Goal: Participate in discussion: Engage in conversation with other users on a specific topic

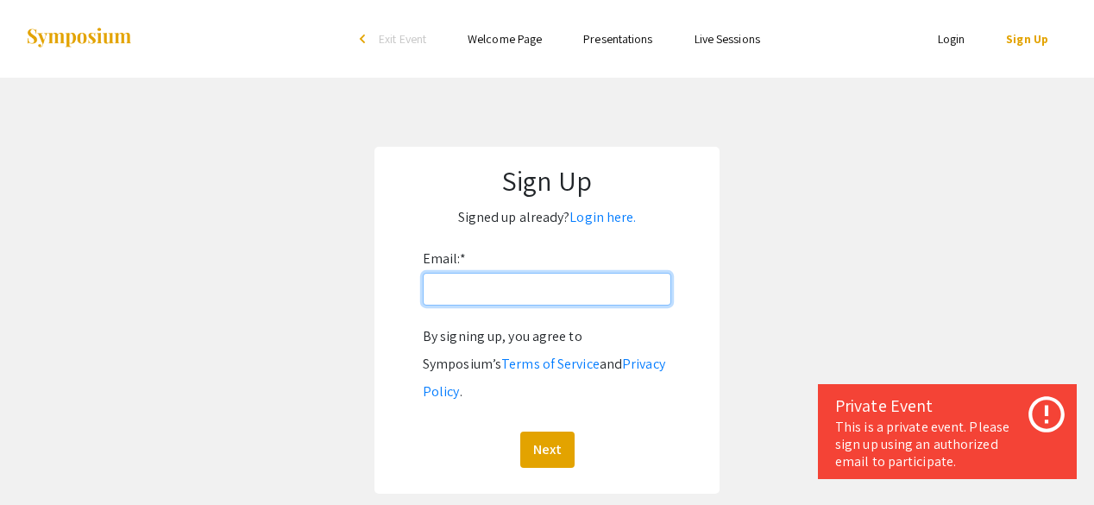
click at [555, 292] on input "Email: *" at bounding box center [547, 289] width 248 height 33
click at [777, 424] on app-signup "Sign Up Signed up already? Login here. Email: * By signing up, you agree to Sym…" at bounding box center [547, 320] width 1094 height 347
click at [549, 293] on input "Email: *" at bounding box center [547, 289] width 248 height 33
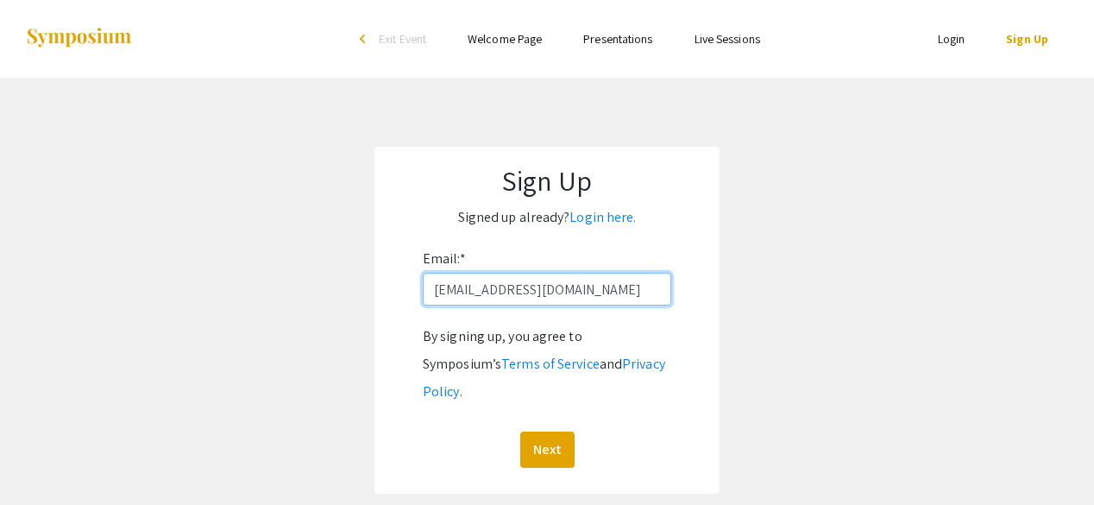
type input "[EMAIL_ADDRESS][DOMAIN_NAME]"
click at [520, 431] on button "Next" at bounding box center [547, 449] width 54 height 36
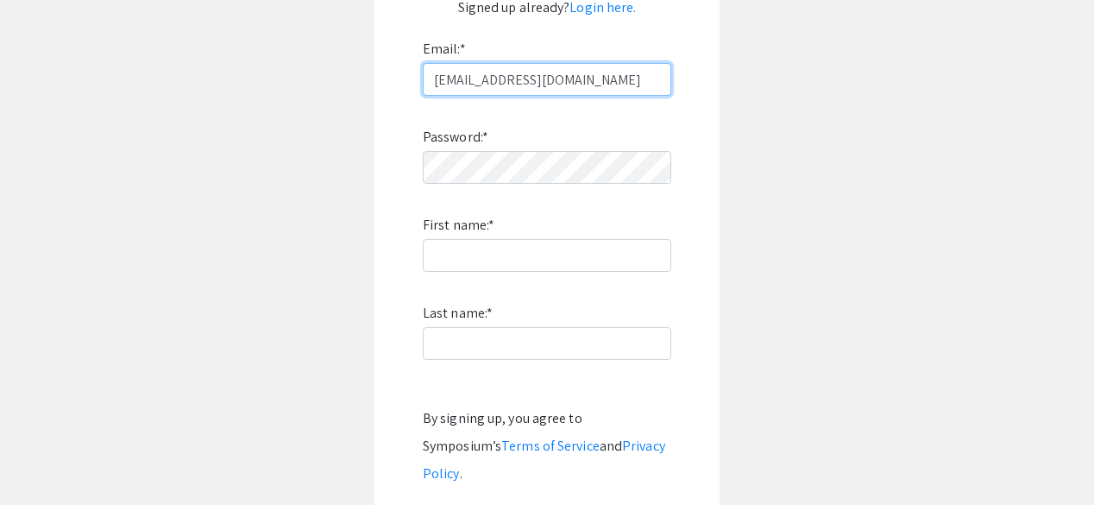
scroll to position [211, 0]
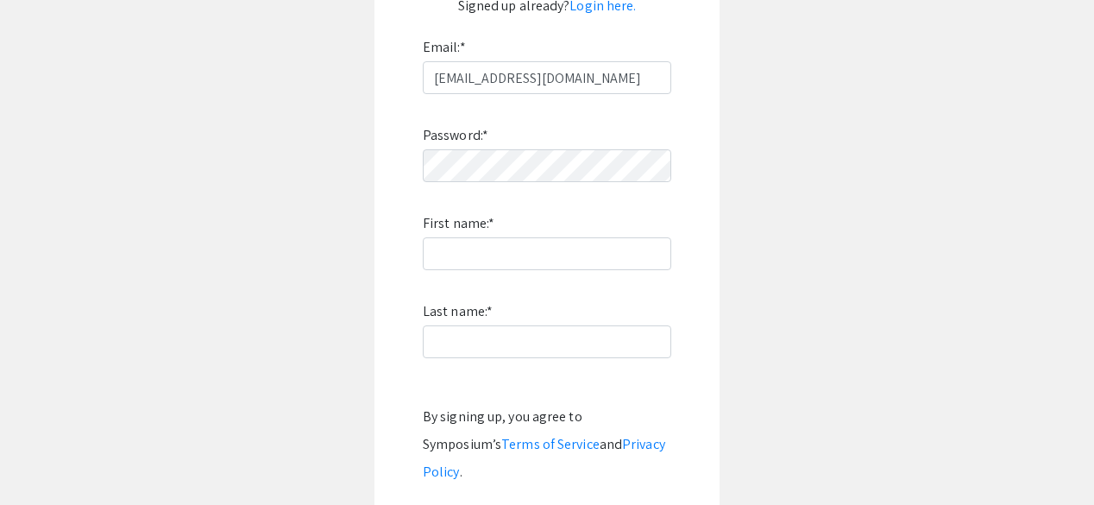
click at [593, 192] on div "Password: * First name: * Last name: * By signing up, you agree to Symposium’s …" at bounding box center [547, 321] width 248 height 454
click at [526, 249] on input "First name: *" at bounding box center [547, 253] width 248 height 33
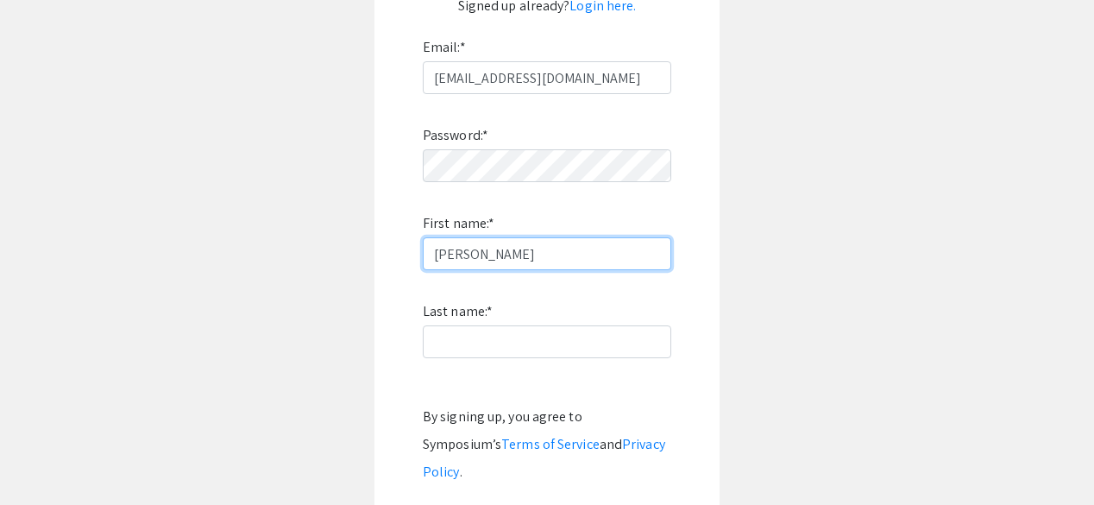
type input "[PERSON_NAME]"
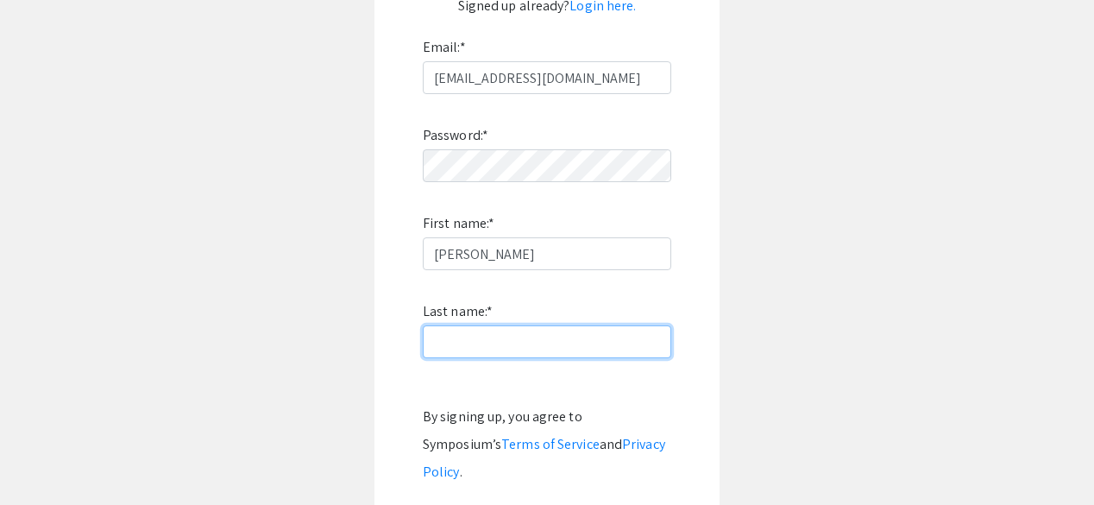
click at [488, 334] on input "Last name: *" at bounding box center [547, 341] width 248 height 33
type input "[PERSON_NAME]"
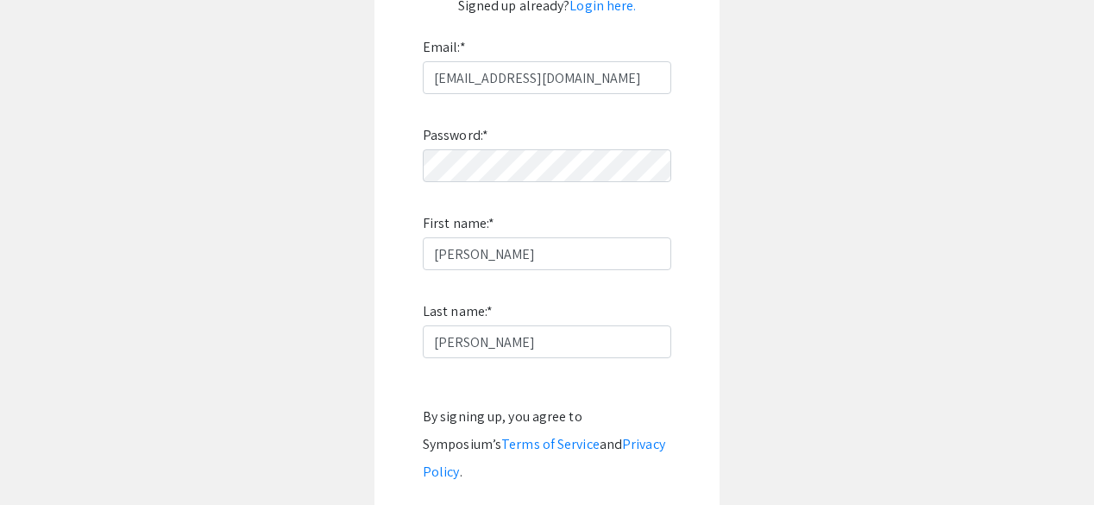
click at [732, 277] on app-signup "Sign Up Signed up already? Login here. Email: * jmendozaromero@unr.edu Password…" at bounding box center [547, 254] width 1094 height 638
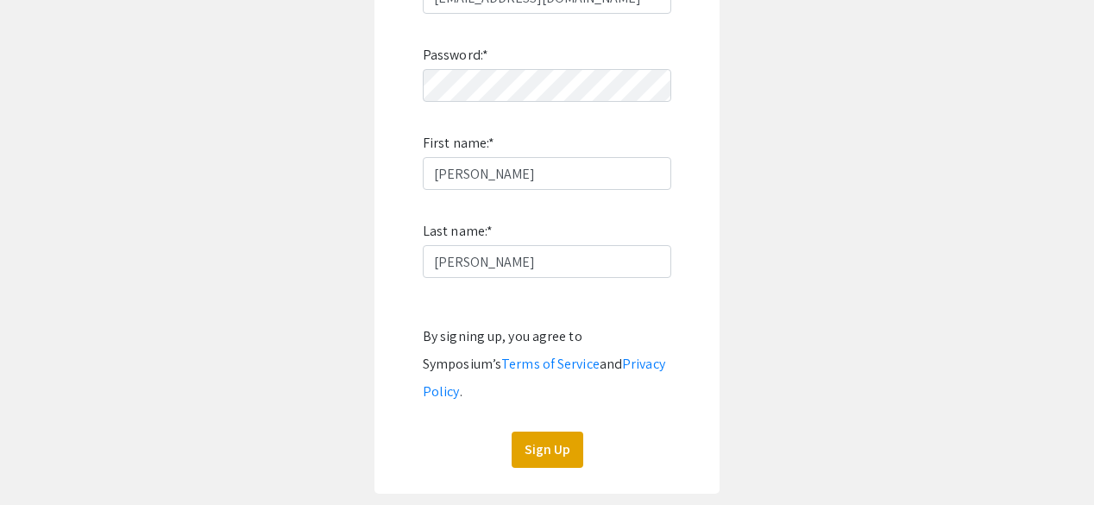
scroll to position [301, 0]
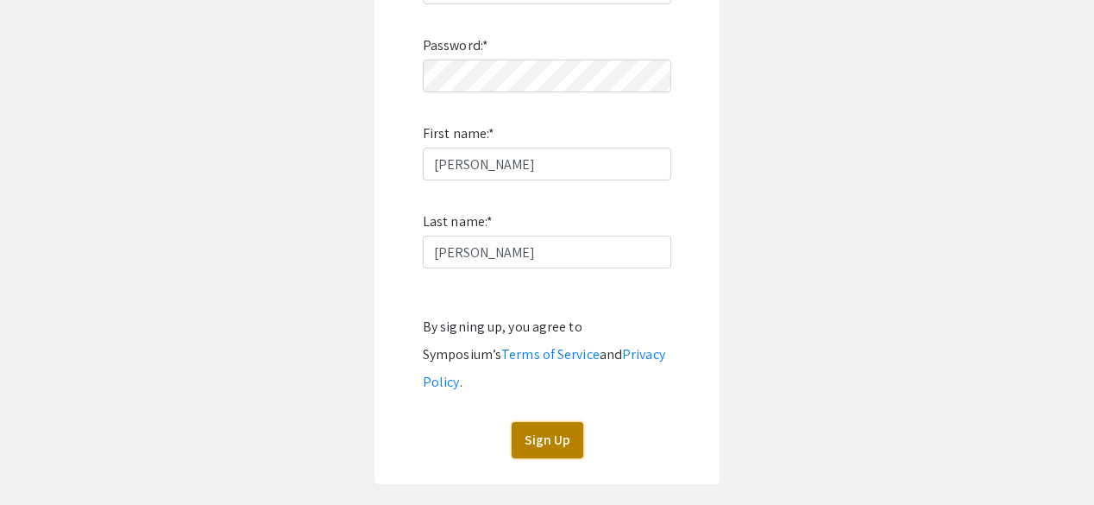
click at [533, 422] on button "Sign Up" at bounding box center [547, 440] width 72 height 36
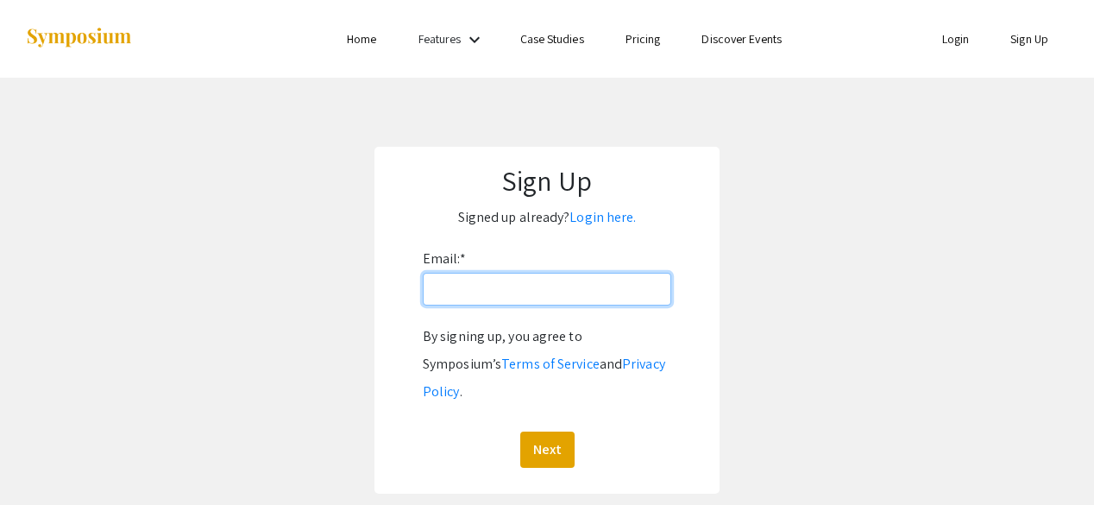
click at [652, 298] on input "Email: *" at bounding box center [547, 289] width 248 height 33
type input "[EMAIL_ADDRESS][DOMAIN_NAME]"
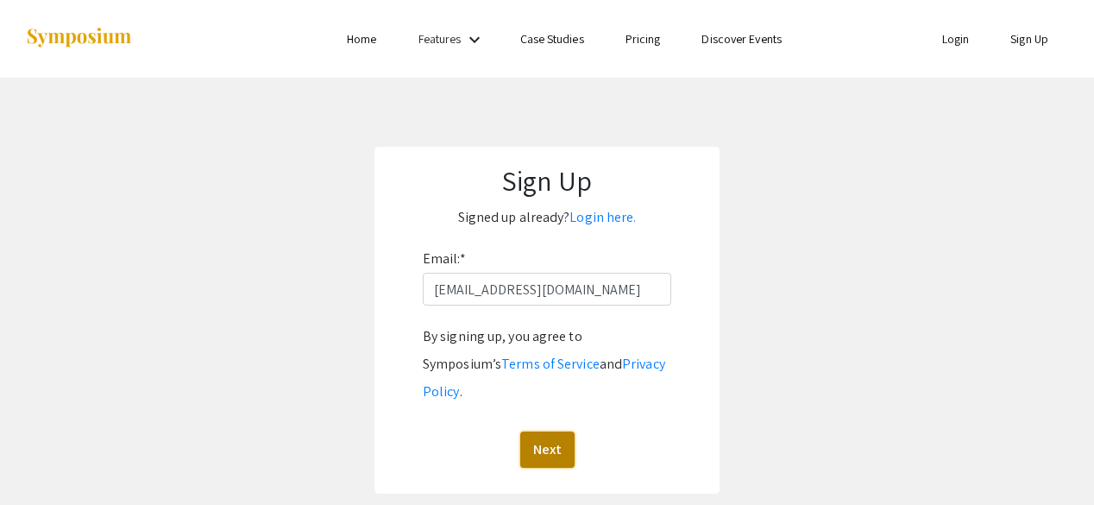
click at [537, 436] on button "Next" at bounding box center [547, 449] width 54 height 36
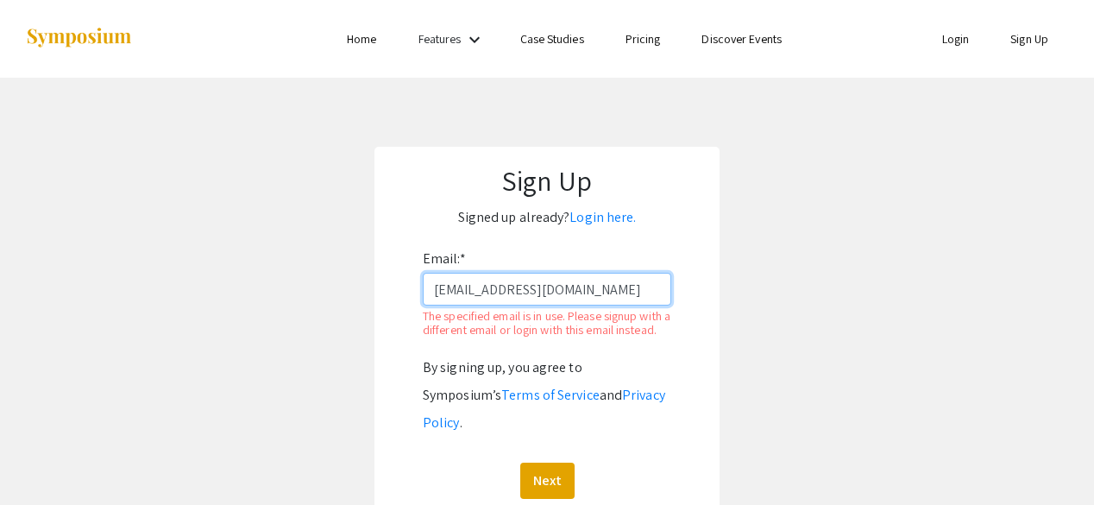
click at [649, 298] on input "[EMAIL_ADDRESS][DOMAIN_NAME]" at bounding box center [547, 289] width 248 height 33
drag, startPoint x: 591, startPoint y: 206, endPoint x: 591, endPoint y: 218, distance: 12.1
click at [591, 218] on p "Signed up already? Login here." at bounding box center [547, 218] width 311 height 28
click at [591, 218] on link "Login here." at bounding box center [602, 217] width 66 height 18
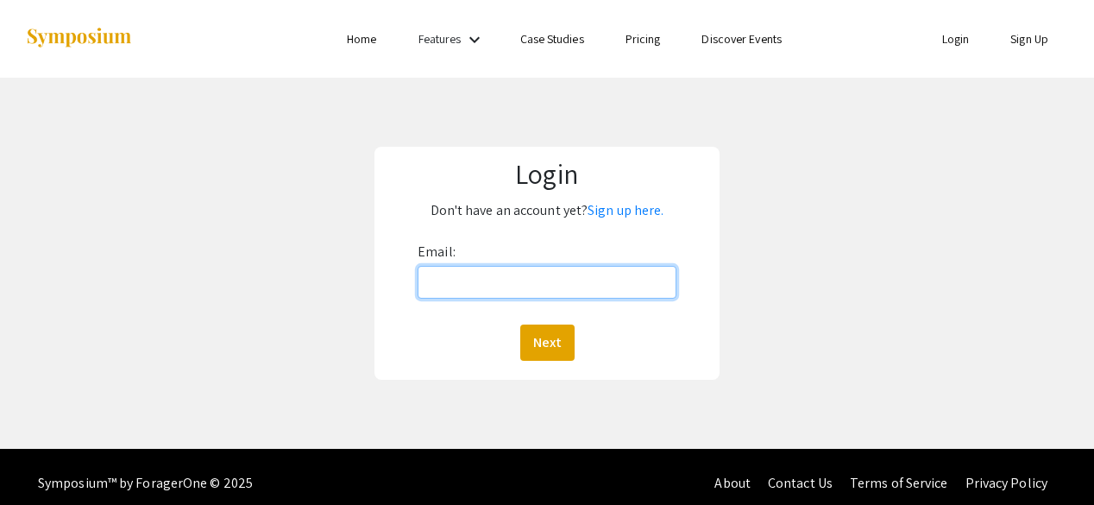
click at [535, 275] on input "Email:" at bounding box center [546, 282] width 259 height 33
type input "[EMAIL_ADDRESS][DOMAIN_NAME]"
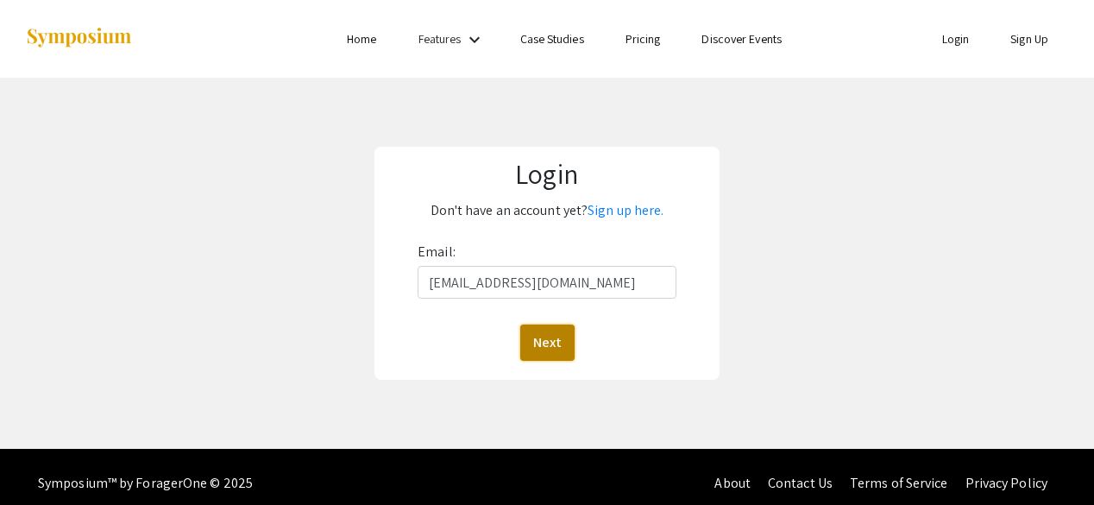
click at [550, 339] on button "Next" at bounding box center [547, 342] width 54 height 36
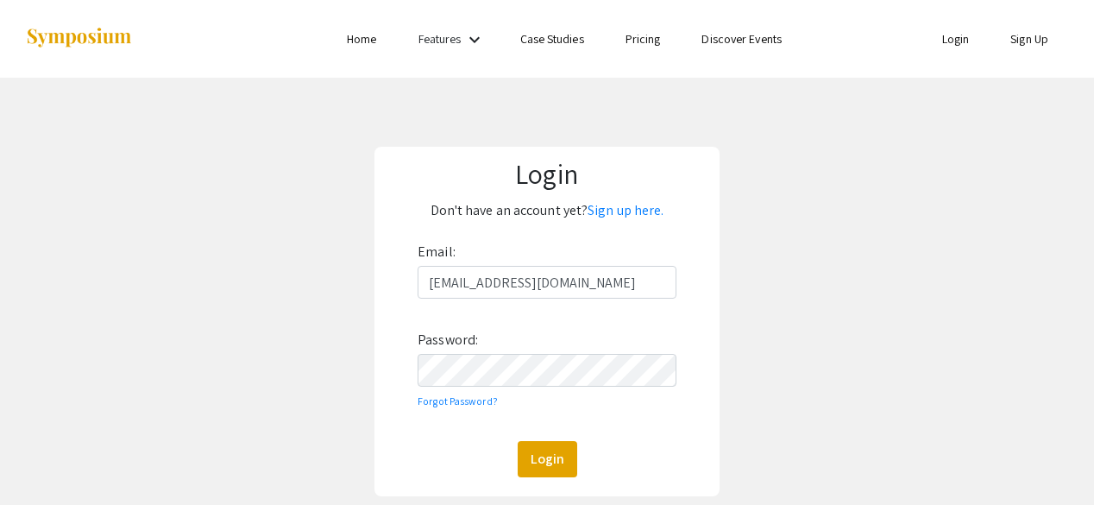
click at [528, 353] on div "Email: [EMAIL_ADDRESS][DOMAIN_NAME] Password: Forgot Password? Login" at bounding box center [546, 357] width 259 height 239
click at [518, 441] on button "Login" at bounding box center [548, 459] width 60 height 36
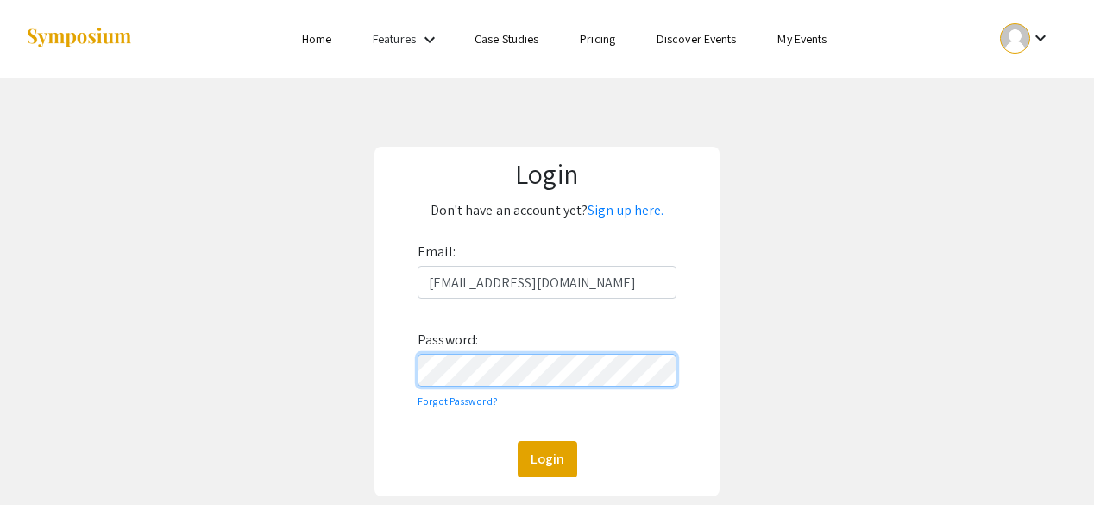
scroll to position [129, 0]
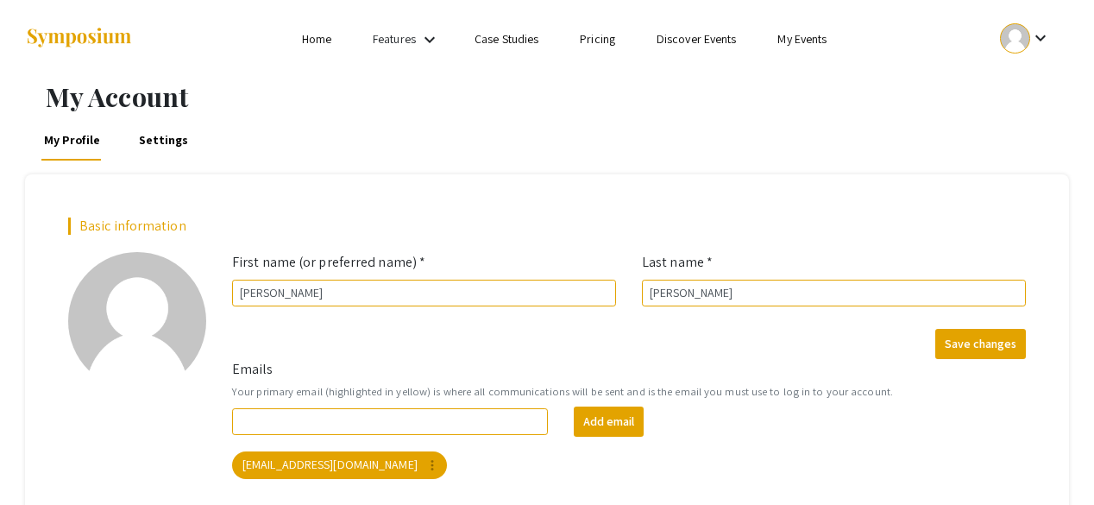
click at [417, 41] on div "Features keyboard_arrow_down" at bounding box center [407, 39] width 69 height 22
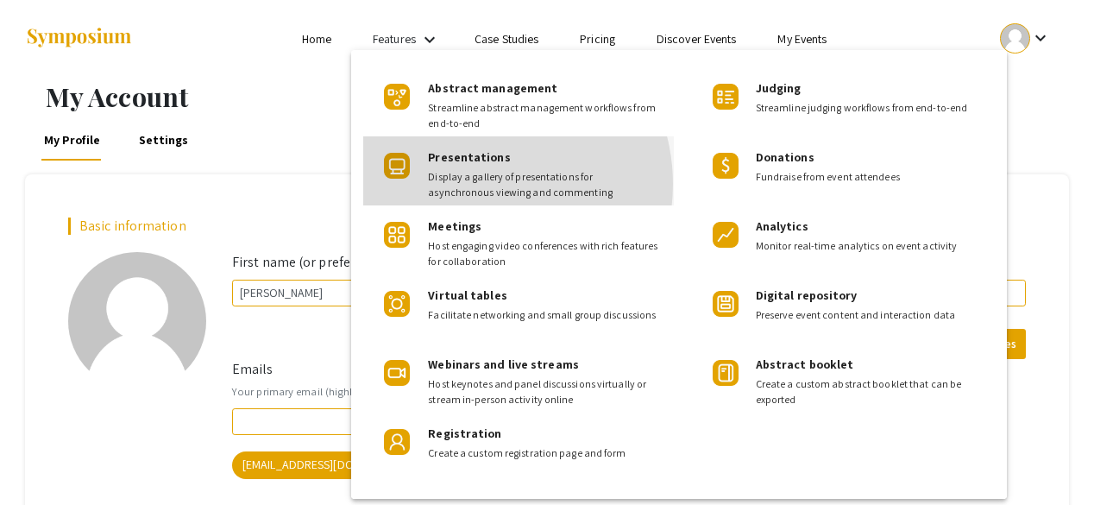
click at [480, 184] on span "Display a gallery of presentations for asynchronous viewing and commenting" at bounding box center [544, 184] width 232 height 31
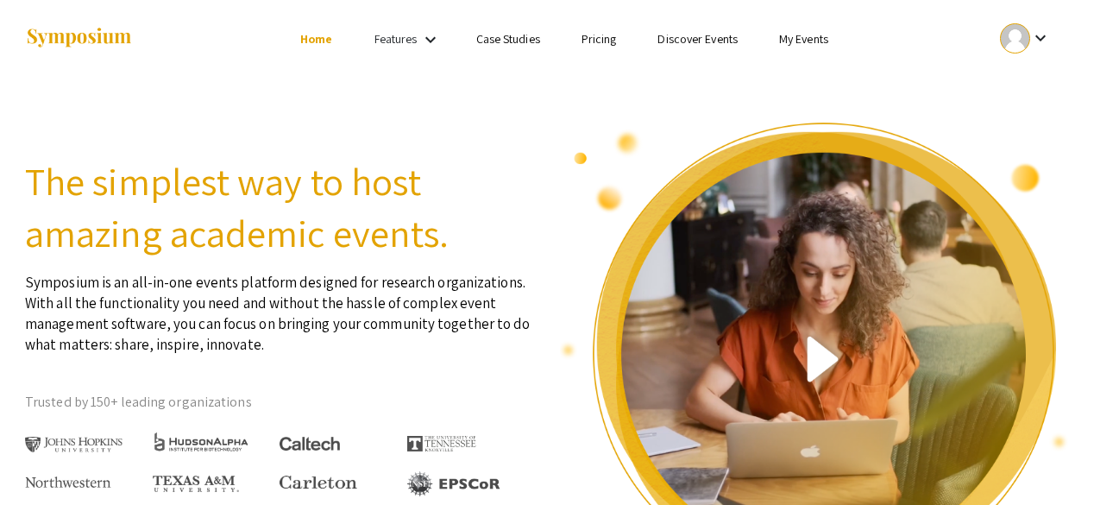
click at [795, 41] on link "My Events" at bounding box center [803, 39] width 49 height 16
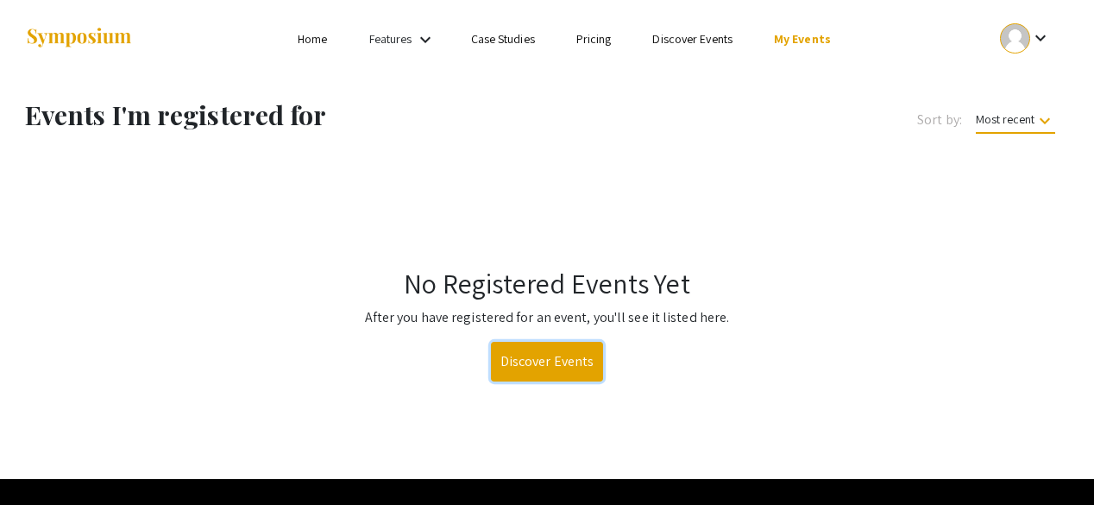
click at [568, 358] on link "Discover Events" at bounding box center [547, 362] width 113 height 40
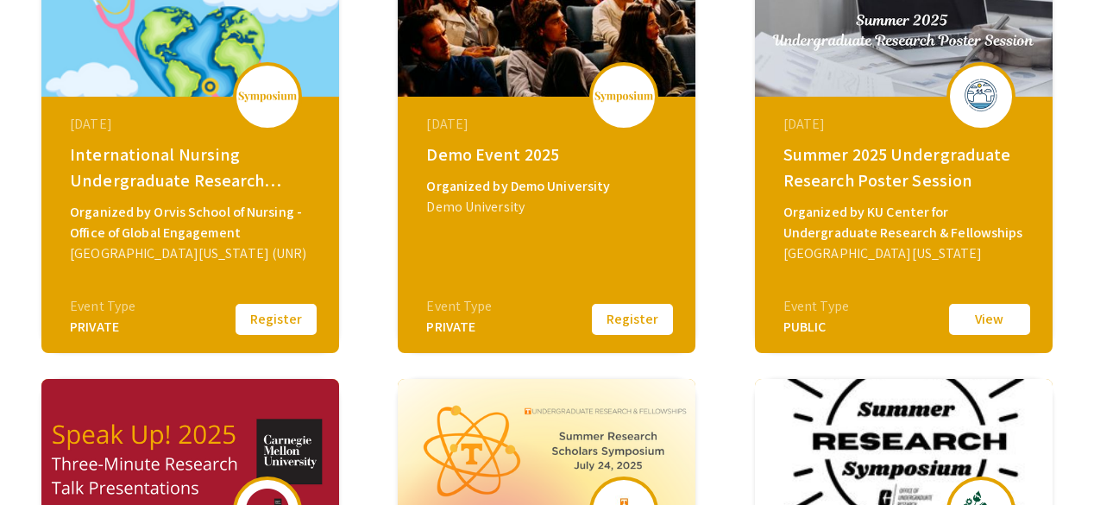
scroll to position [332, 0]
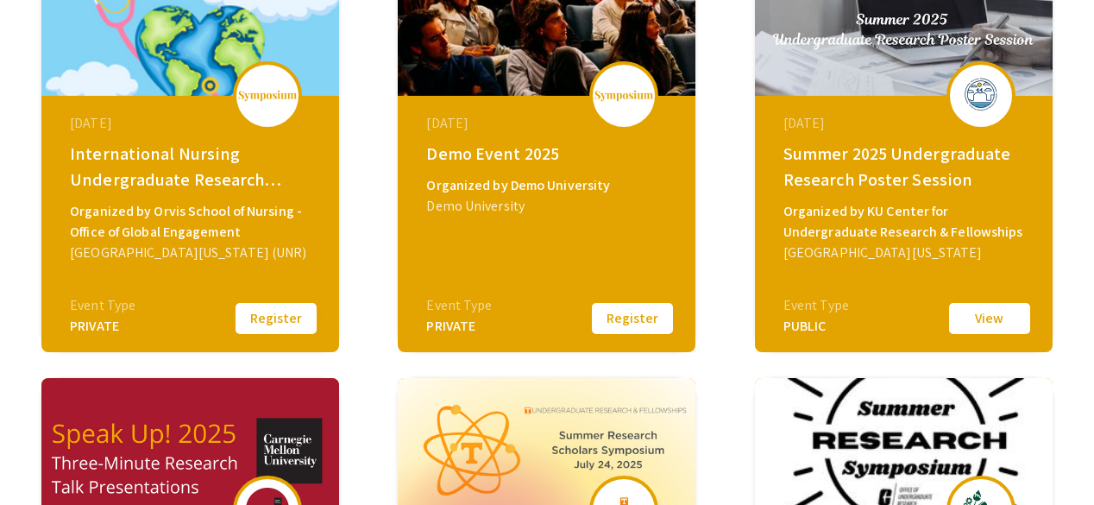
click at [276, 319] on button "Register" at bounding box center [276, 318] width 86 height 36
click at [279, 156] on div "International Nursing Undergraduate Research Symposium (INURS)" at bounding box center [192, 167] width 245 height 52
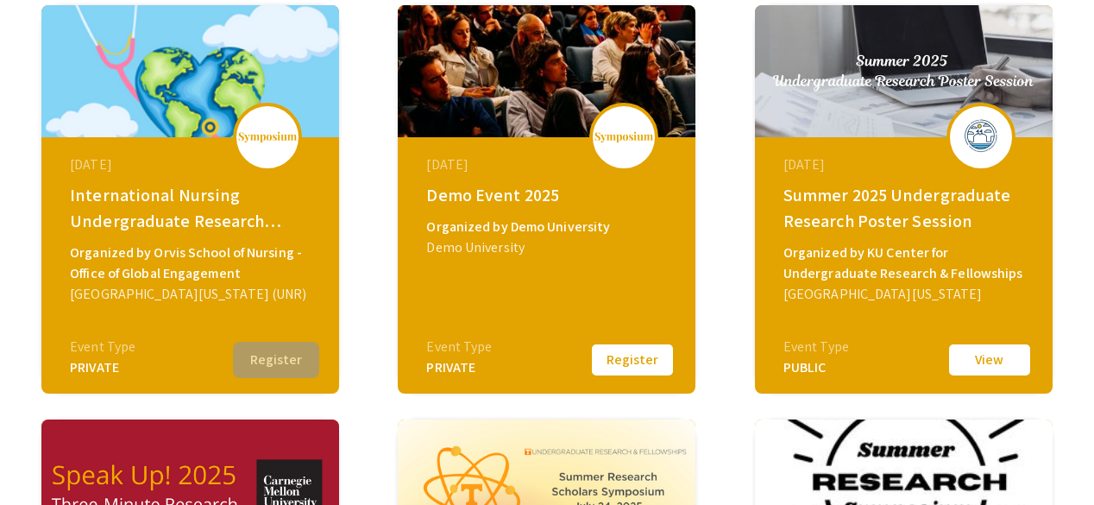
scroll to position [285, 0]
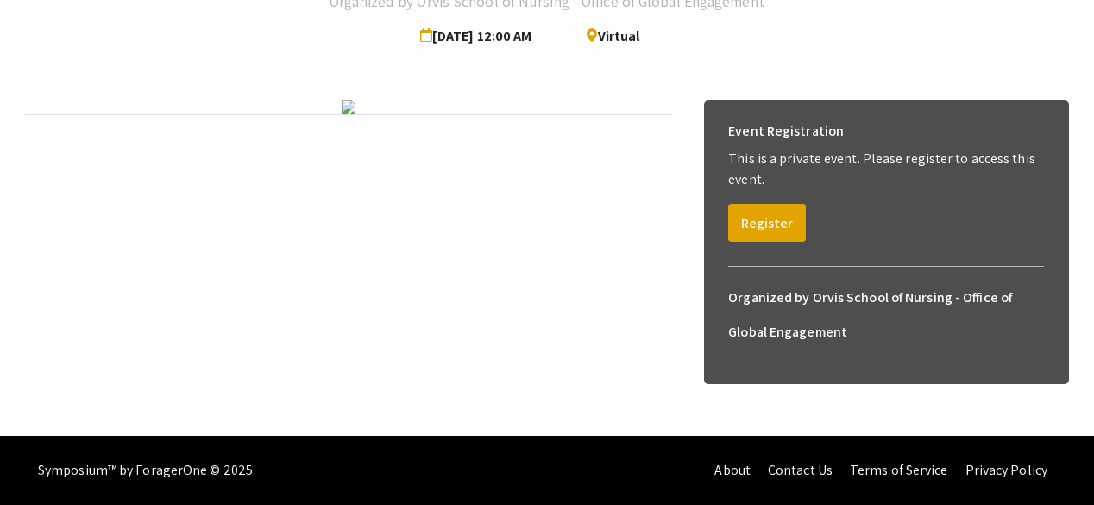
scroll to position [233, 0]
click at [780, 204] on button "Register" at bounding box center [767, 223] width 78 height 38
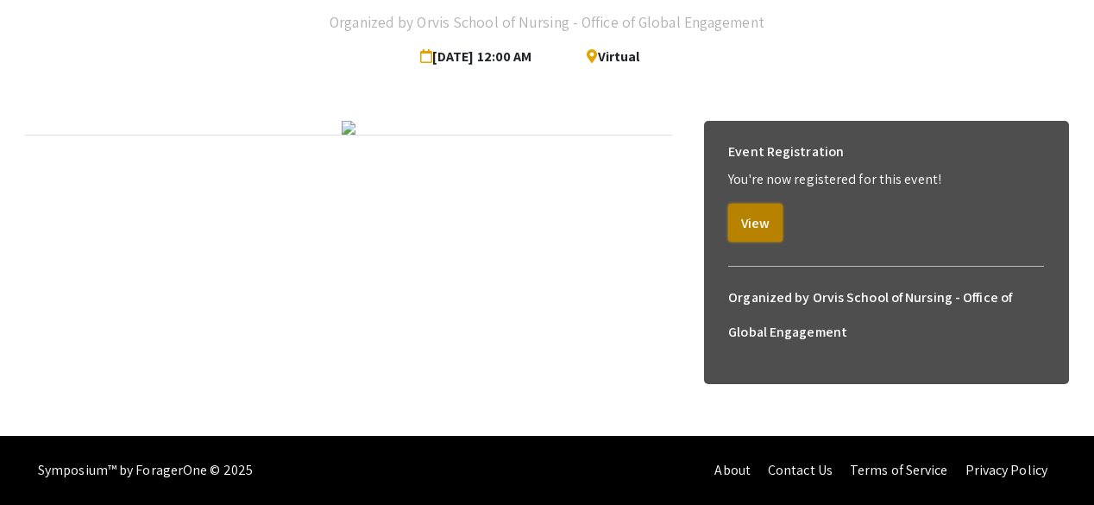
click at [768, 204] on button "View" at bounding box center [755, 223] width 54 height 38
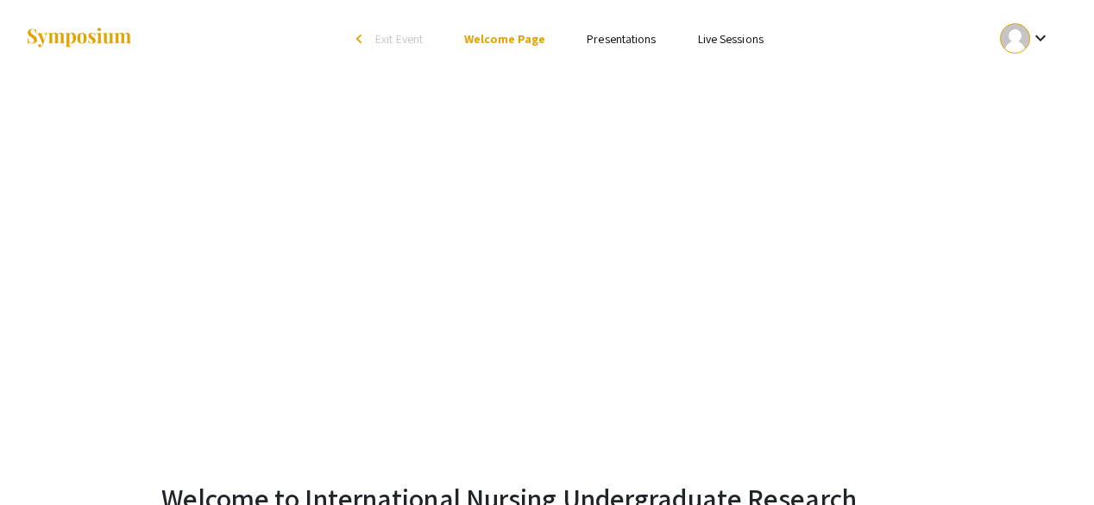
click at [604, 37] on link "Presentations" at bounding box center [621, 39] width 69 height 16
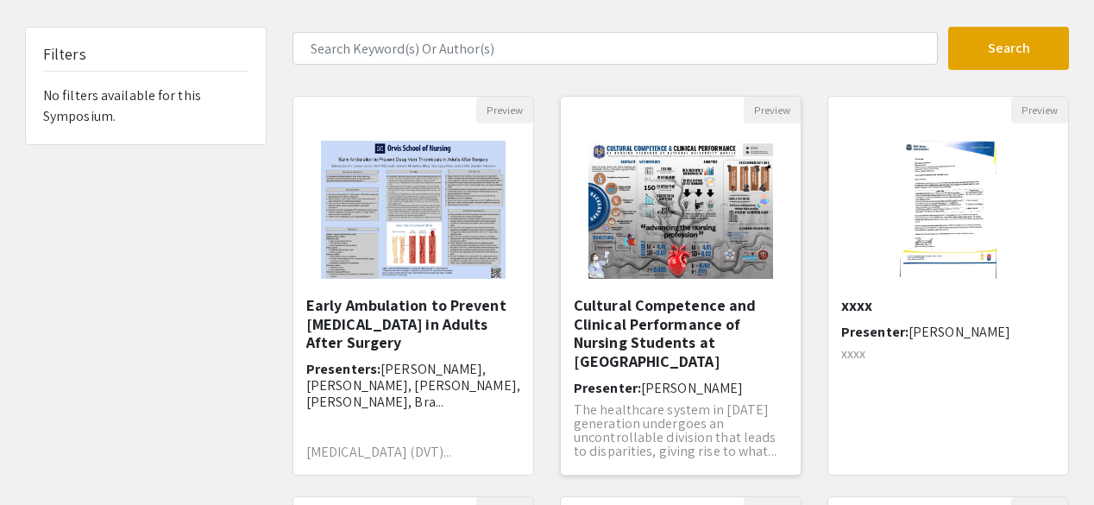
scroll to position [95, 0]
click at [411, 353] on div "Early Ambulation to Prevent [MEDICAL_DATA] in Adults After Surgery Presenters: …" at bounding box center [413, 378] width 214 height 167
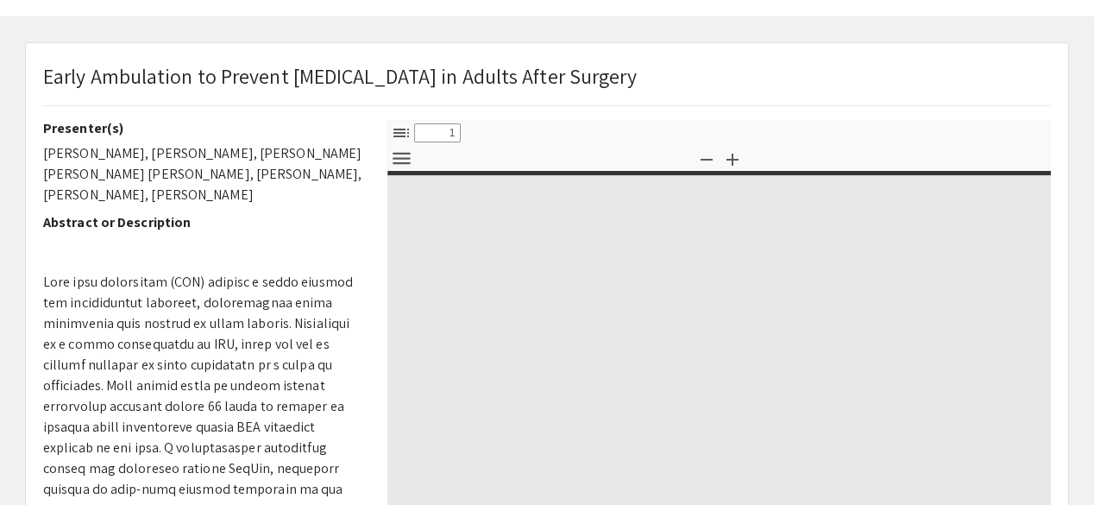
select select "custom"
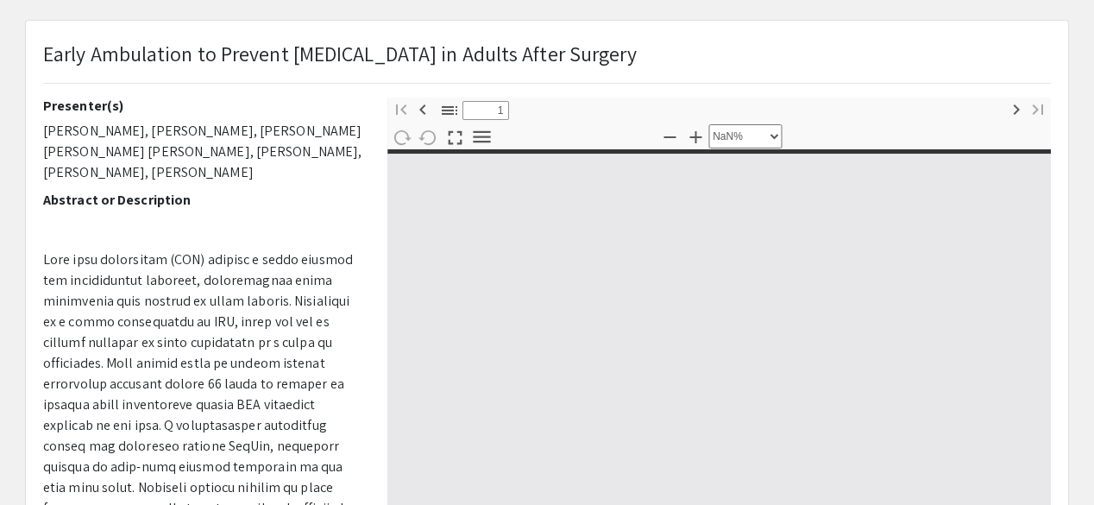
type input "0"
select select "custom"
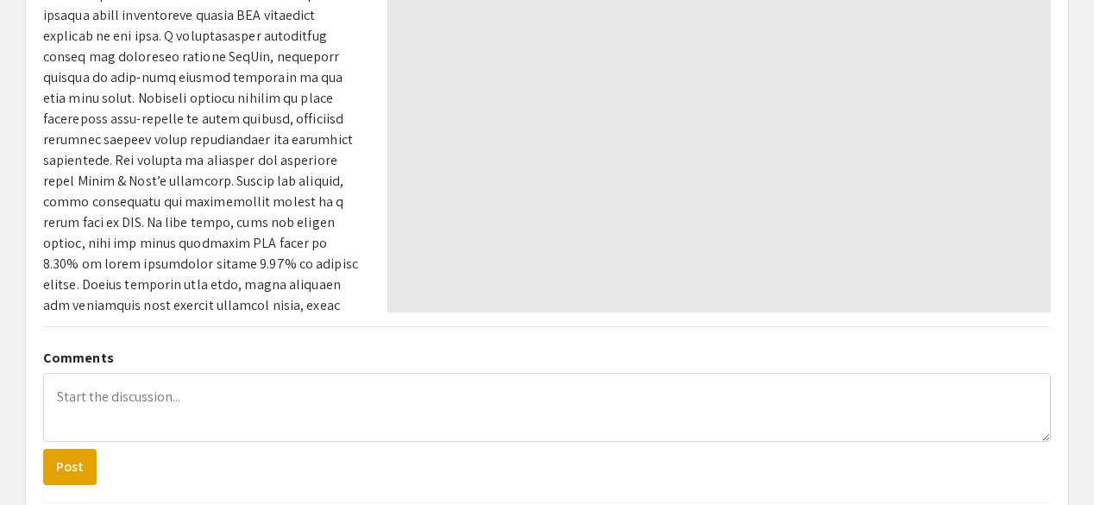
type input "1"
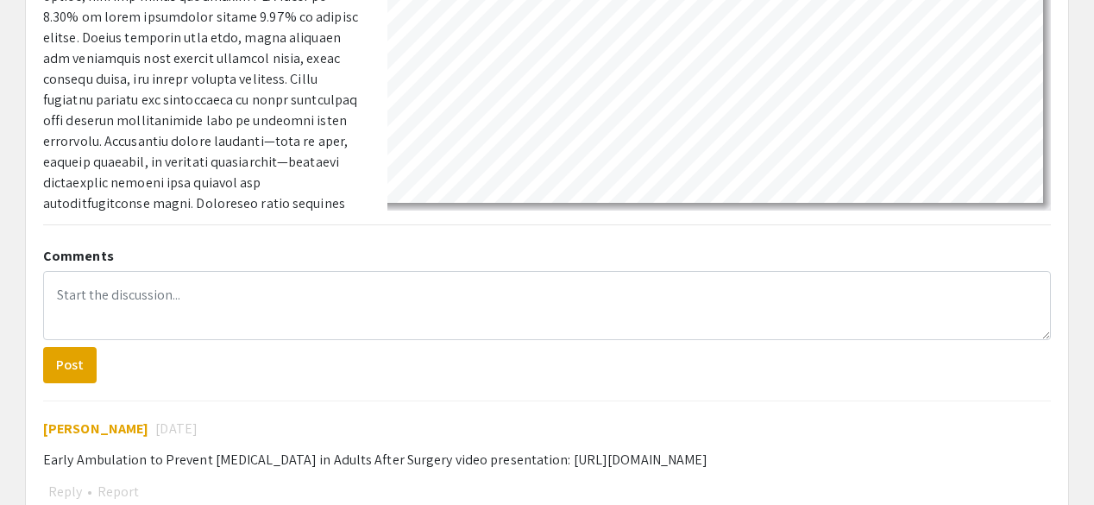
scroll to position [575, 0]
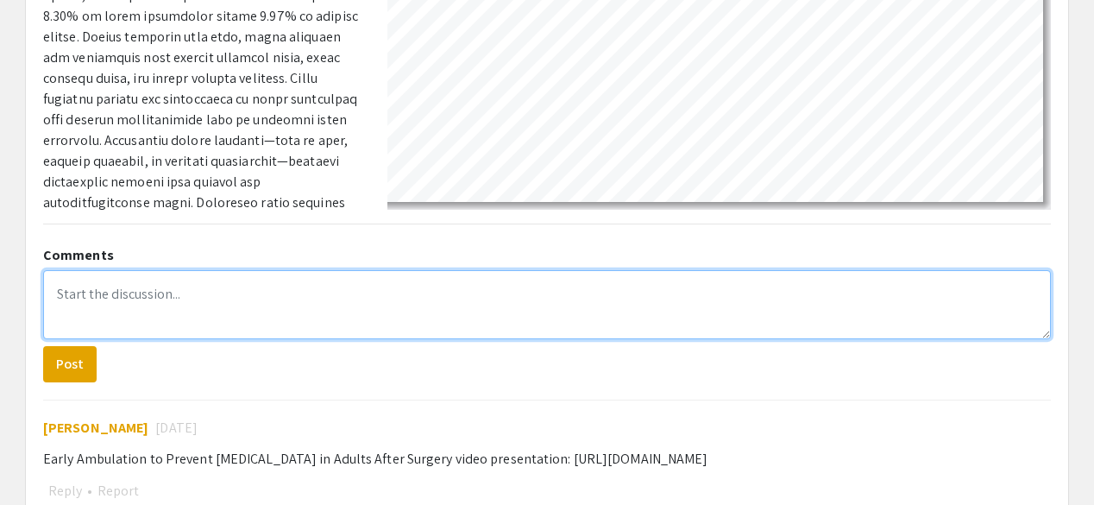
click at [126, 286] on textarea at bounding box center [546, 304] width 1007 height 69
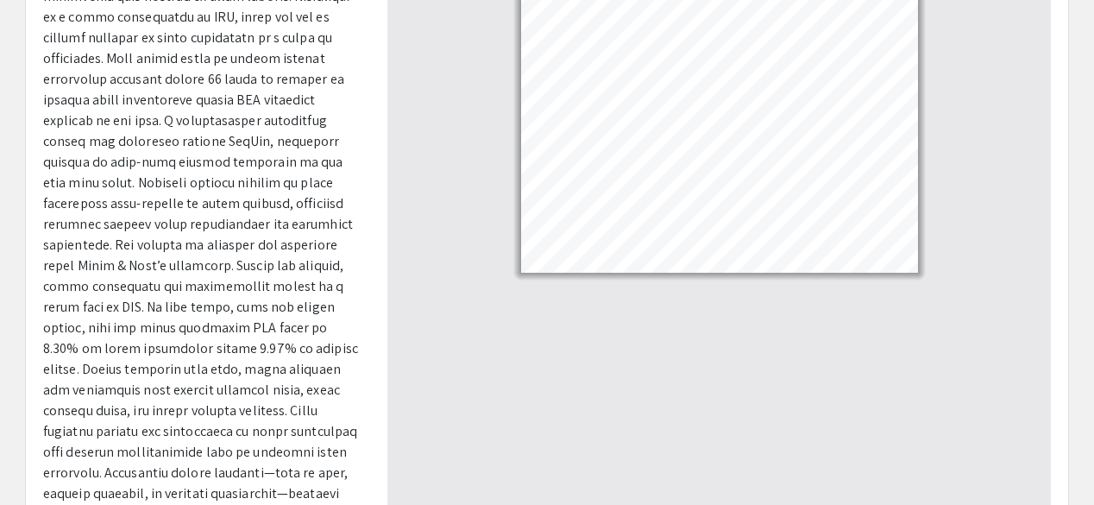
scroll to position [242, 0]
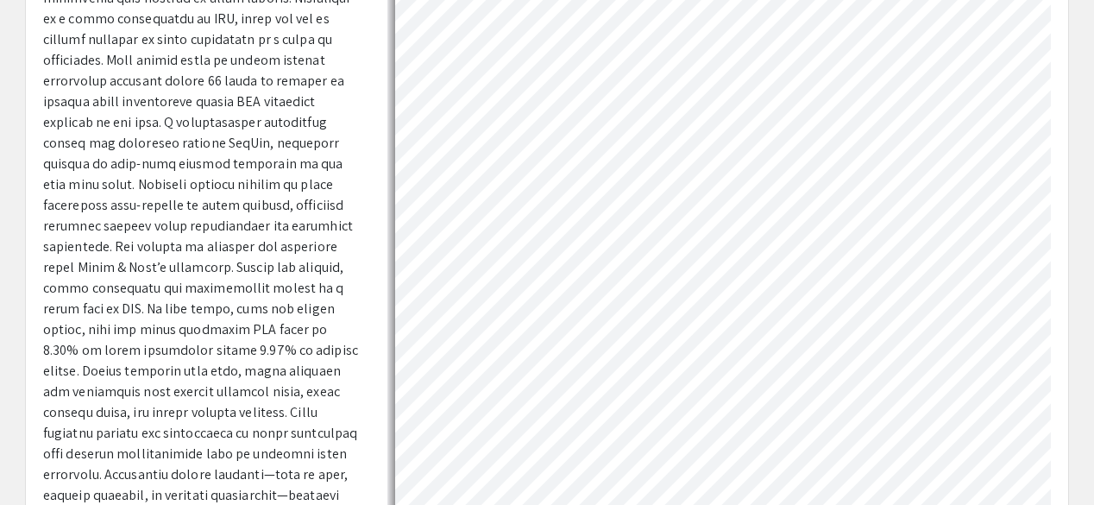
select select "custom"
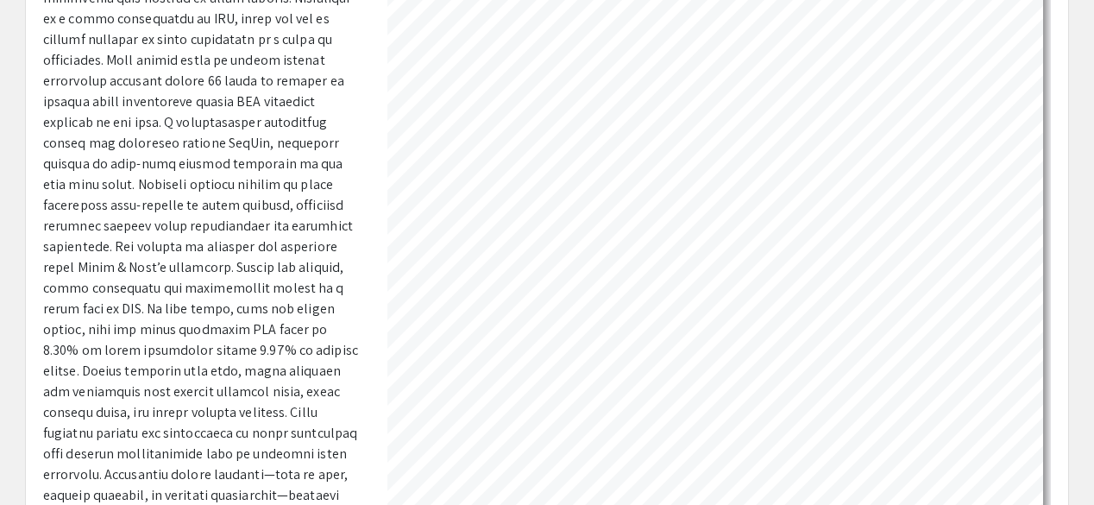
scroll to position [79, 954]
click at [728, 263] on html "Skip navigation arrow_back_ios Exit Event Welcome Page Presentations Live Sessi…" at bounding box center [547, 10] width 1094 height 505
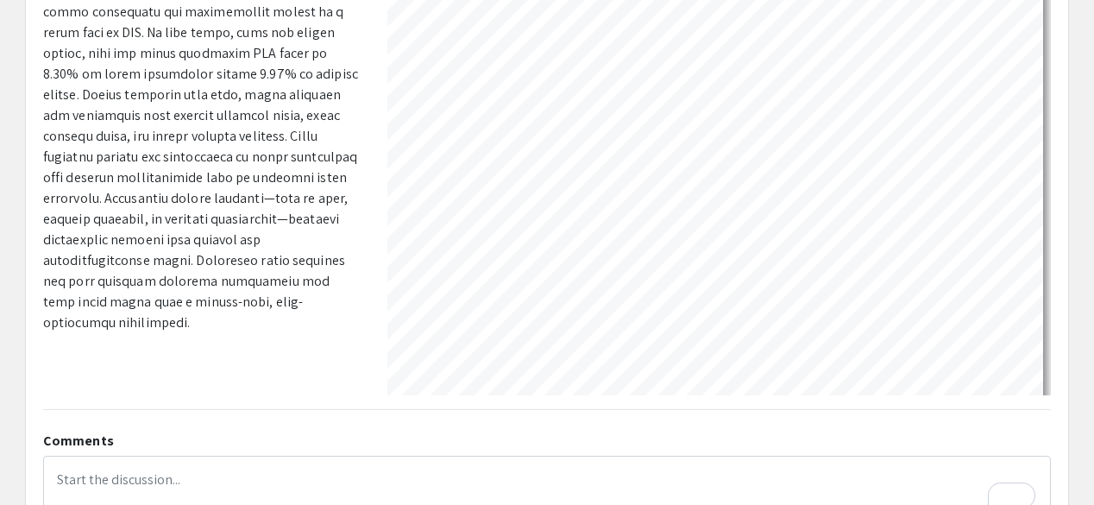
scroll to position [0, 954]
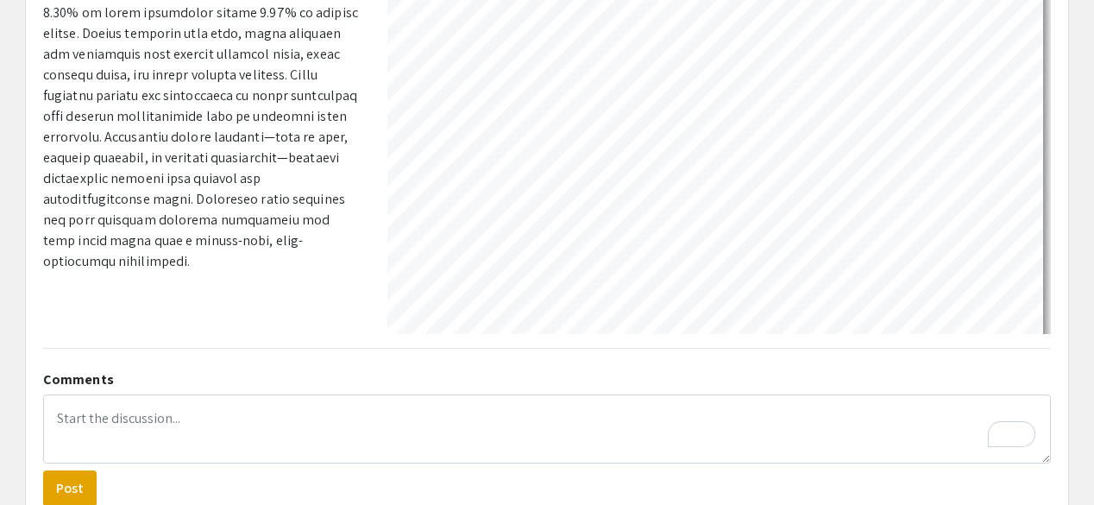
scroll to position [452, 0]
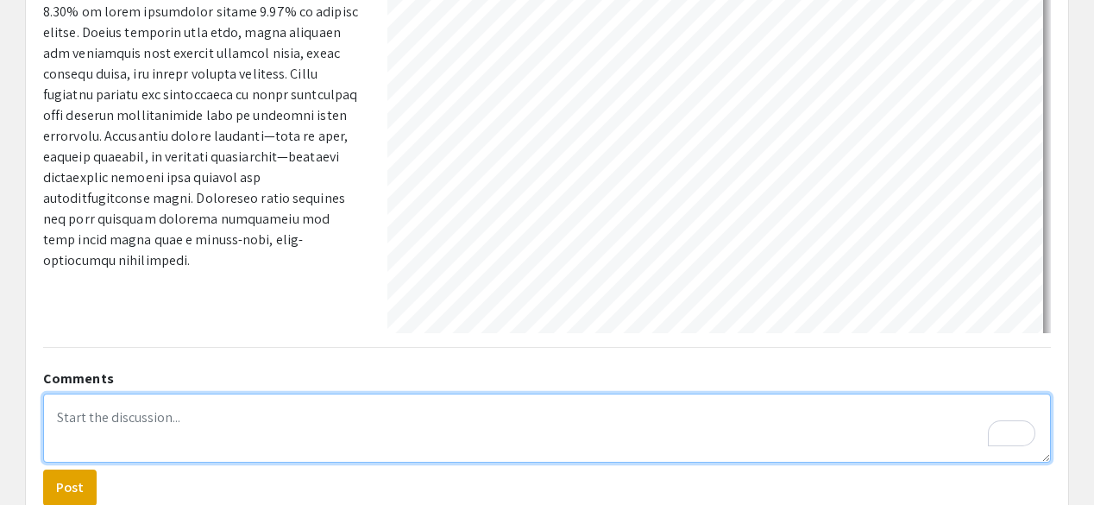
click at [207, 418] on textarea "To enrich screen reader interactions, please activate Accessibility in Grammarl…" at bounding box center [546, 427] width 1007 height 69
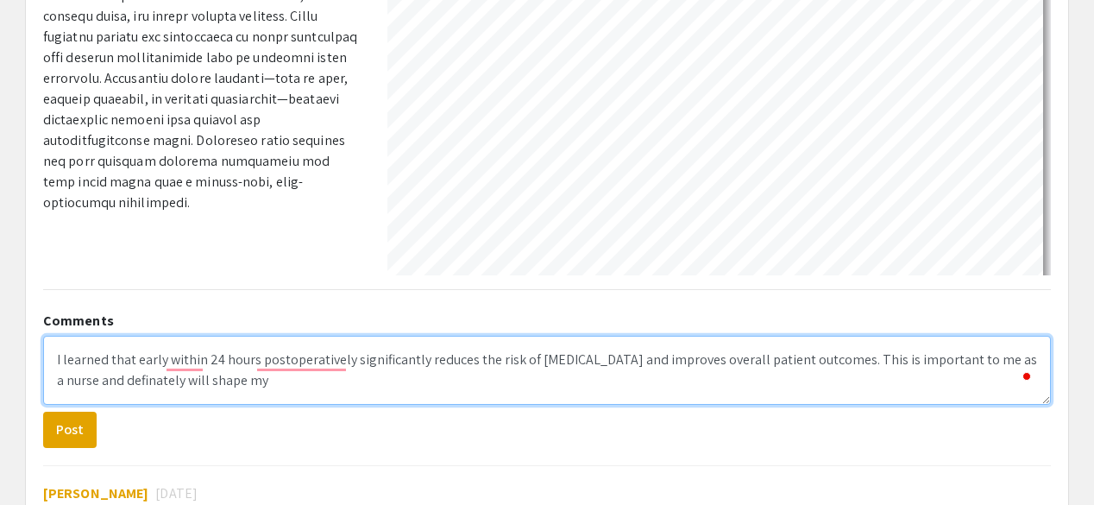
scroll to position [511, 0]
click at [338, 392] on textarea "I learned that early within 24 hours postoperatively significantly reduces the …" at bounding box center [546, 369] width 1007 height 69
click at [267, 382] on textarea "I learned that early within 24 hours postoperatively significantly reduces the …" at bounding box center [546, 369] width 1007 height 69
click at [366, 386] on textarea "I learned that early within 24 hours postoperatively significantly reduces the …" at bounding box center [546, 369] width 1007 height 69
click at [395, 383] on textarea "I learned that early within 24 hours postoperatively significantly reduces the …" at bounding box center [546, 369] width 1007 height 69
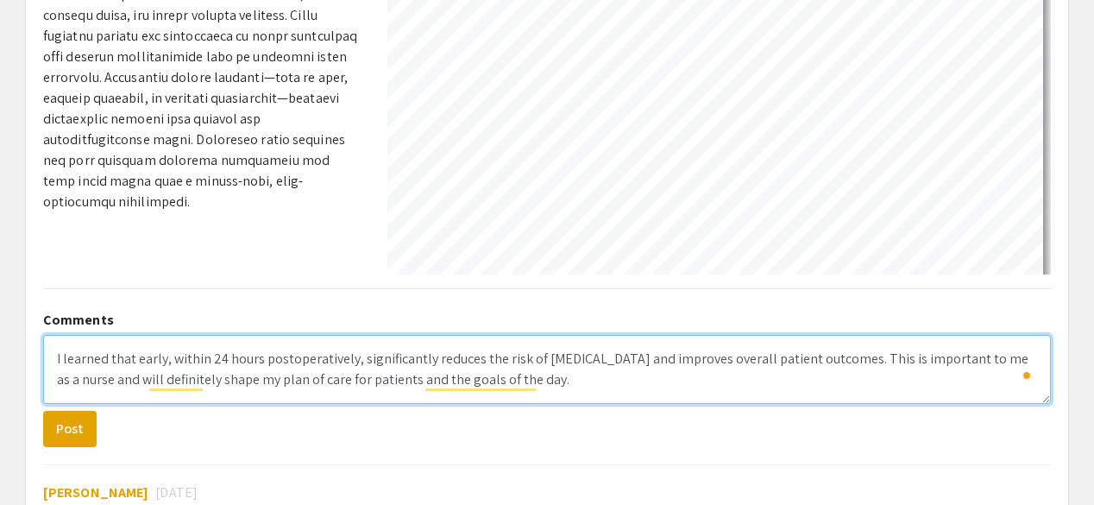
click at [546, 356] on textarea "I learned that early, within 24 hours postoperatively, significantly reduces th…" at bounding box center [546, 369] width 1007 height 69
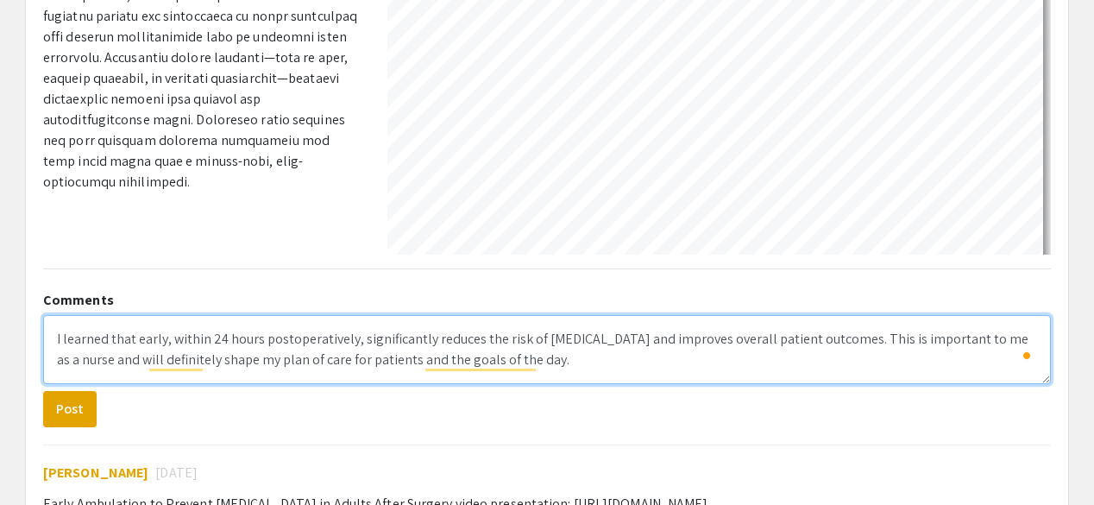
scroll to position [535, 0]
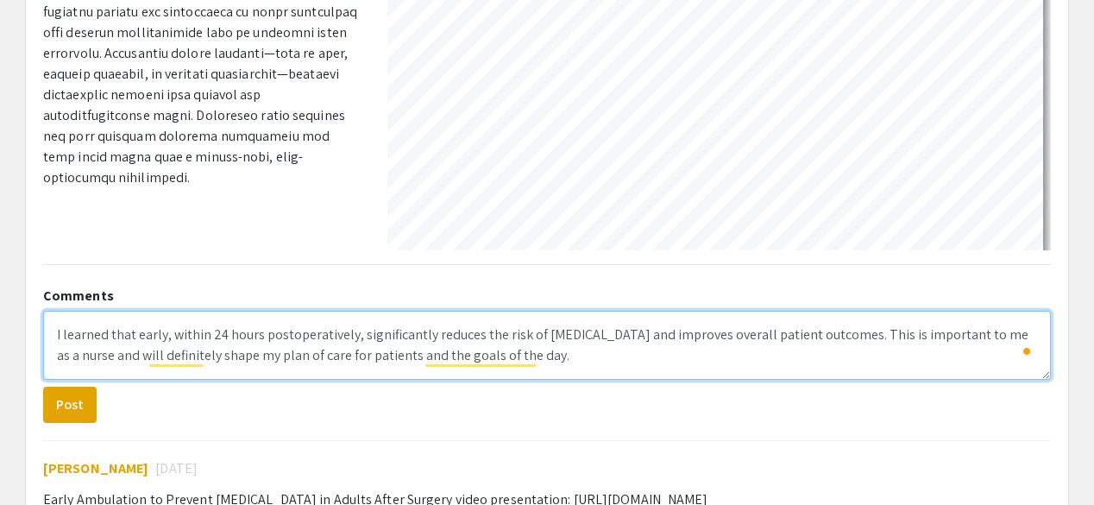
click at [62, 336] on textarea "I learned that early, within 24 hours postoperatively, significantly reduces th…" at bounding box center [546, 345] width 1007 height 69
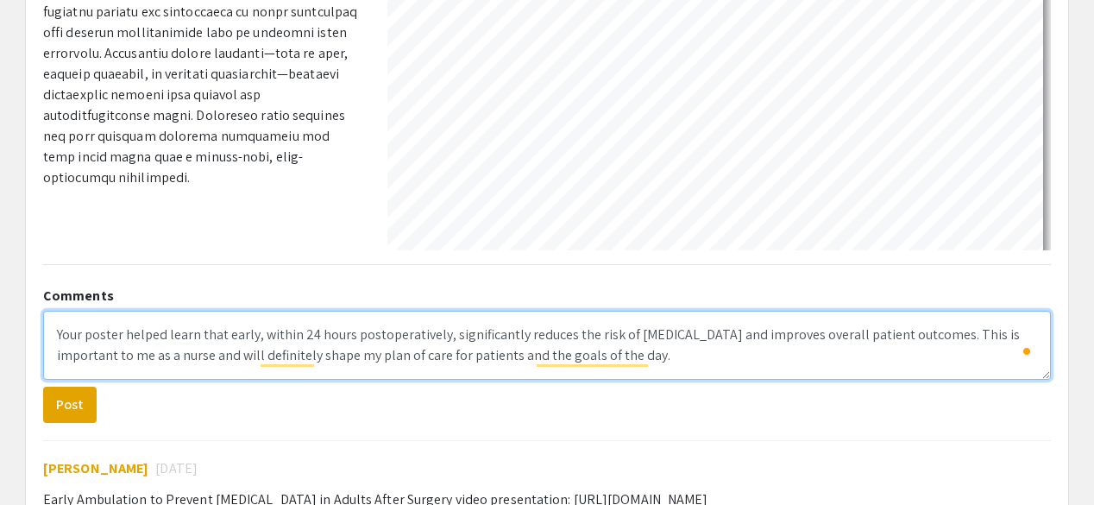
click at [126, 342] on textarea "Your poster helped learn that early, within 24 hours postoperatively, significa…" at bounding box center [546, 345] width 1007 height 69
click at [214, 336] on textarea "Your poster helped learn that early, within 24 hours postoperatively, significa…" at bounding box center [546, 345] width 1007 height 69
click at [254, 339] on textarea "Your poster helped learn that early, within 24 hours postoperatively, significa…" at bounding box center [546, 345] width 1007 height 69
click at [505, 367] on textarea "Your poster helped learn that early, within 24 hours postoperatively, significa…" at bounding box center [546, 345] width 1007 height 69
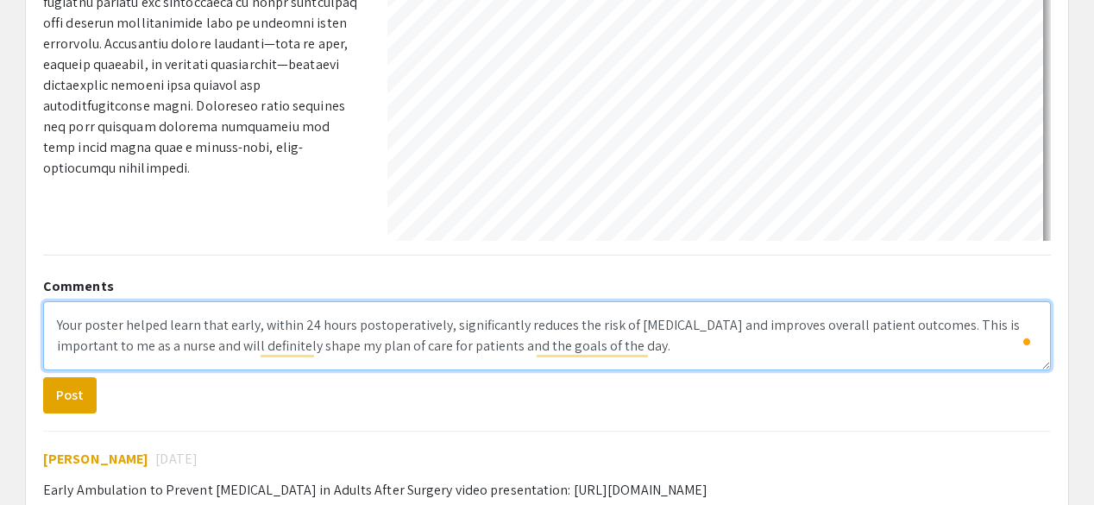
scroll to position [545, 0]
click at [1021, 322] on textarea "Your poster helped learn that early, within 24 hours postoperatively, significa…" at bounding box center [546, 334] width 1007 height 69
click at [198, 351] on textarea "Your poster helped learn that early, within 24 hours postoperatively, significa…" at bounding box center [546, 334] width 1007 height 69
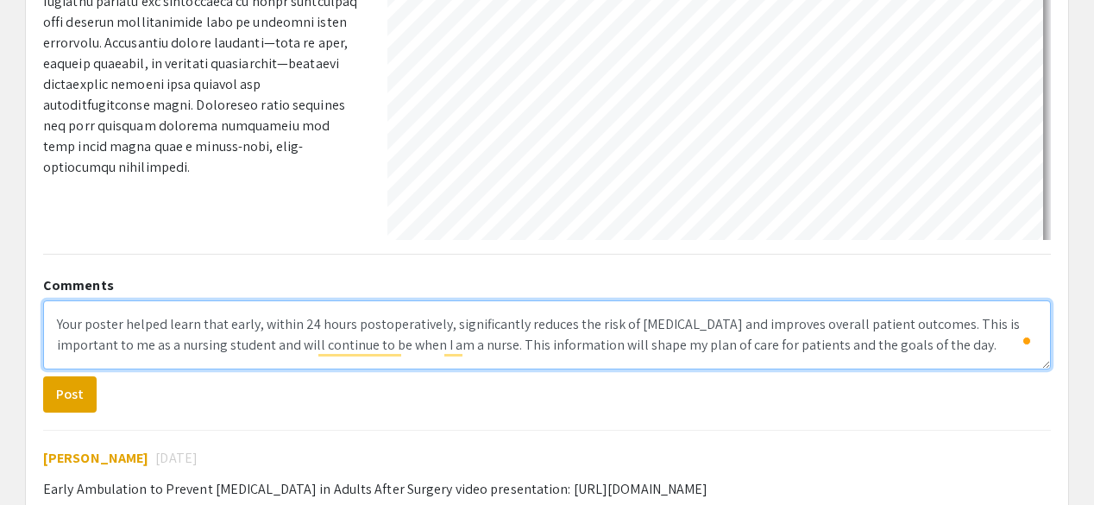
click at [862, 356] on textarea "Your poster helped learn that early, within 24 hours postoperatively, significa…" at bounding box center [546, 334] width 1007 height 69
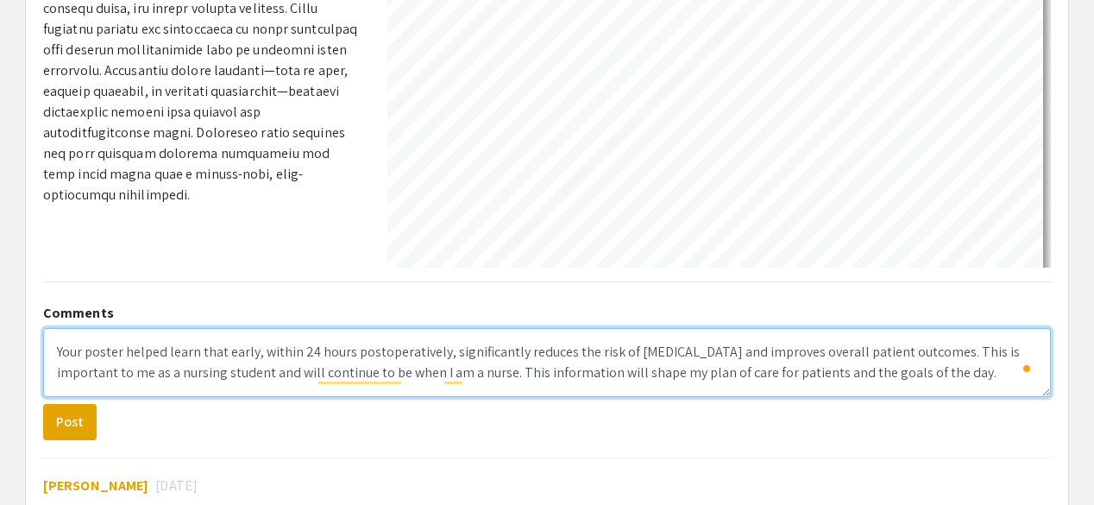
click at [780, 375] on textarea "Your poster helped learn that early, within 24 hours postoperatively, significa…" at bounding box center [546, 362] width 1007 height 69
click at [918, 374] on textarea "Your poster helped learn that early, within 24 hours postoperatively, significa…" at bounding box center [546, 362] width 1007 height 69
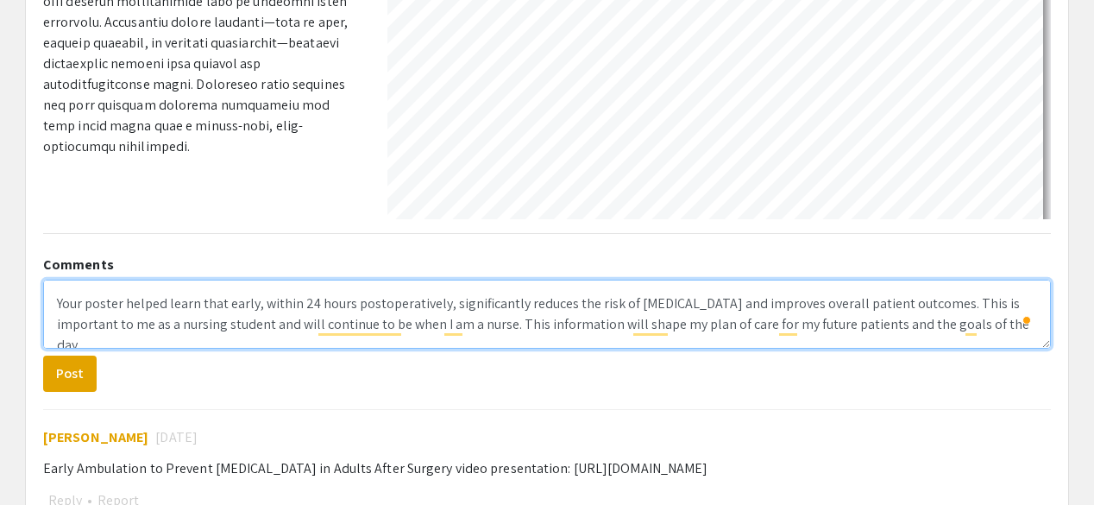
scroll to position [593, 0]
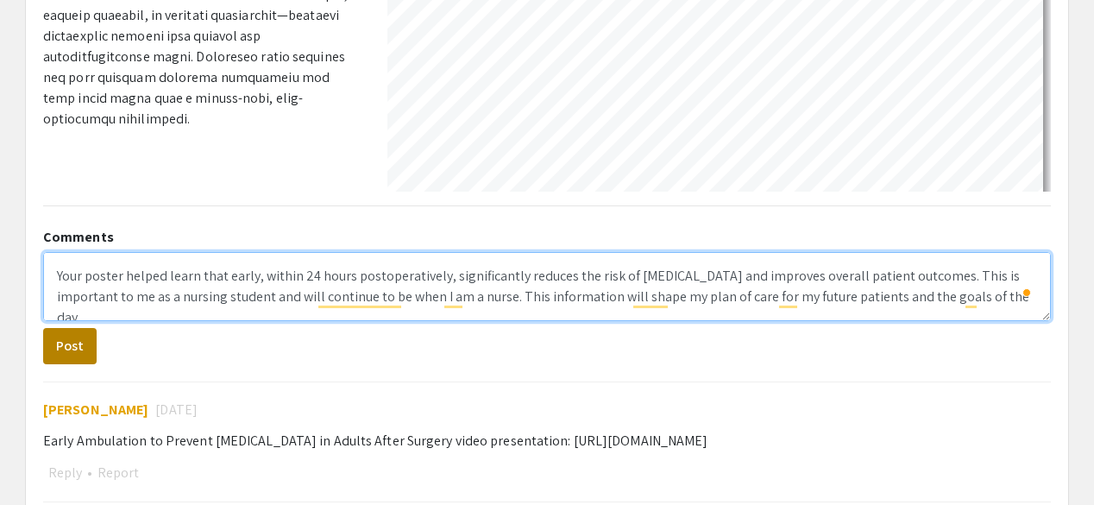
type textarea "Your poster helped learn that early, within 24 hours postoperatively, significa…"
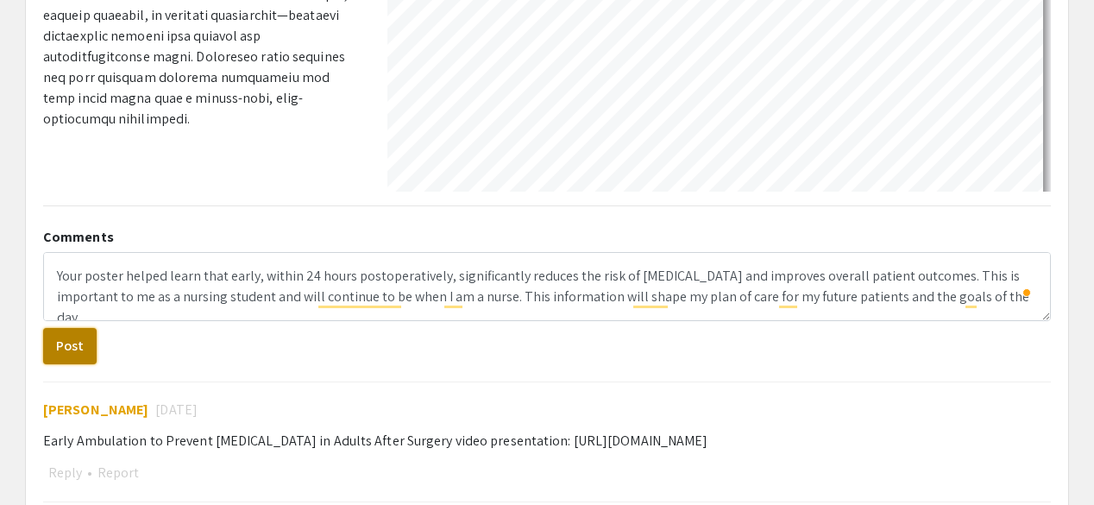
click at [71, 339] on button "Post" at bounding box center [69, 346] width 53 height 36
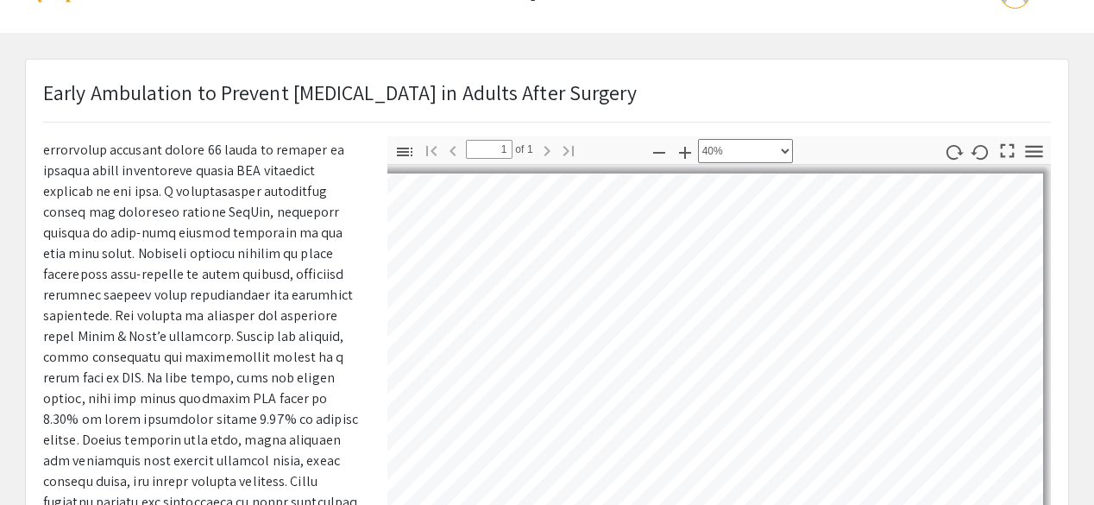
scroll to position [0, 0]
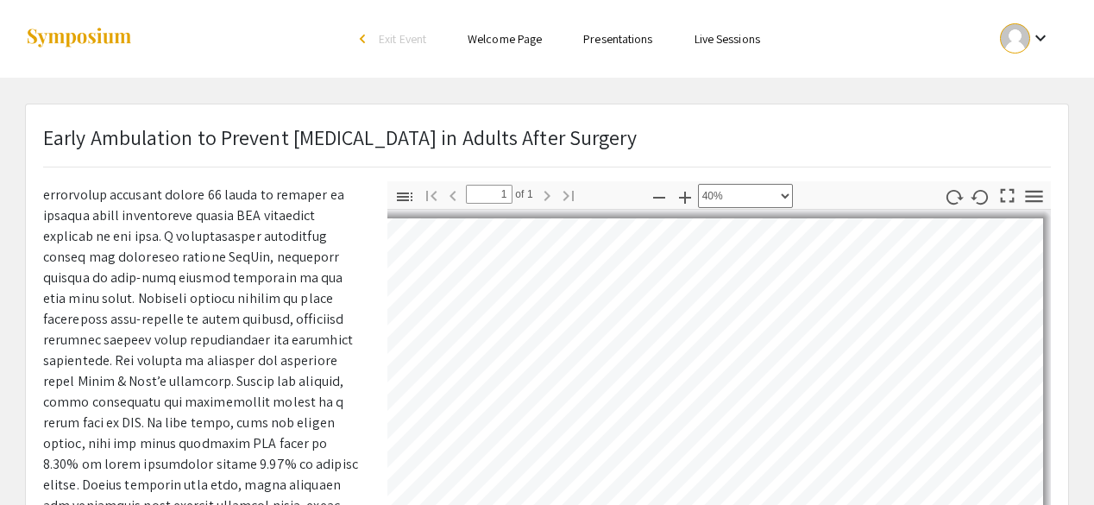
click at [79, 41] on img at bounding box center [79, 38] width 108 height 23
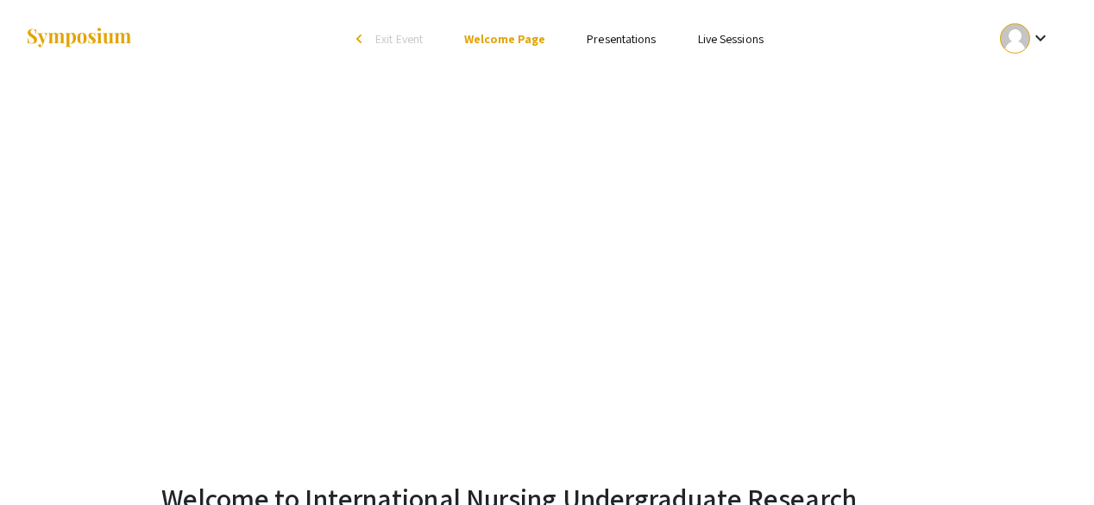
click at [637, 43] on link "Presentations" at bounding box center [621, 39] width 69 height 16
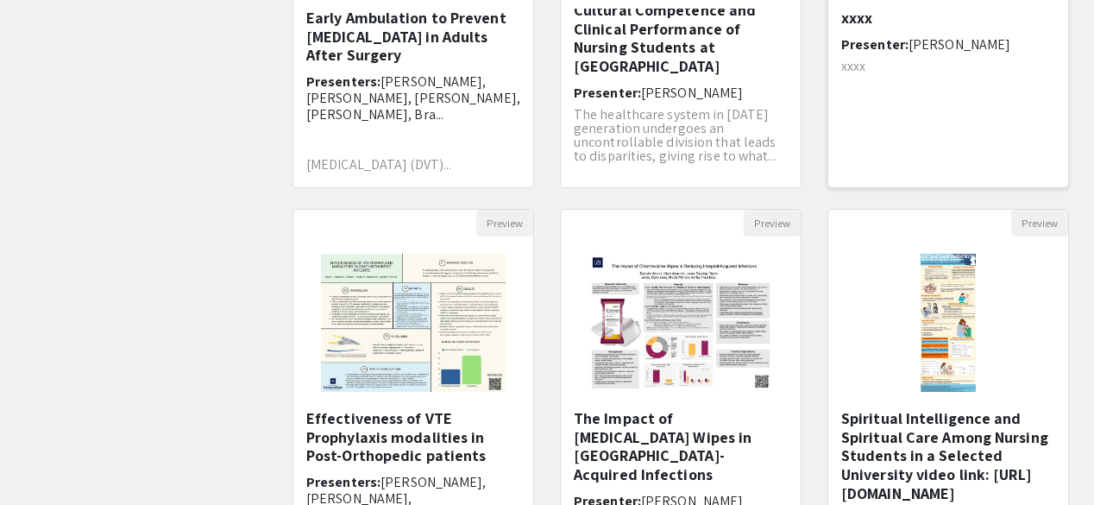
scroll to position [383, 0]
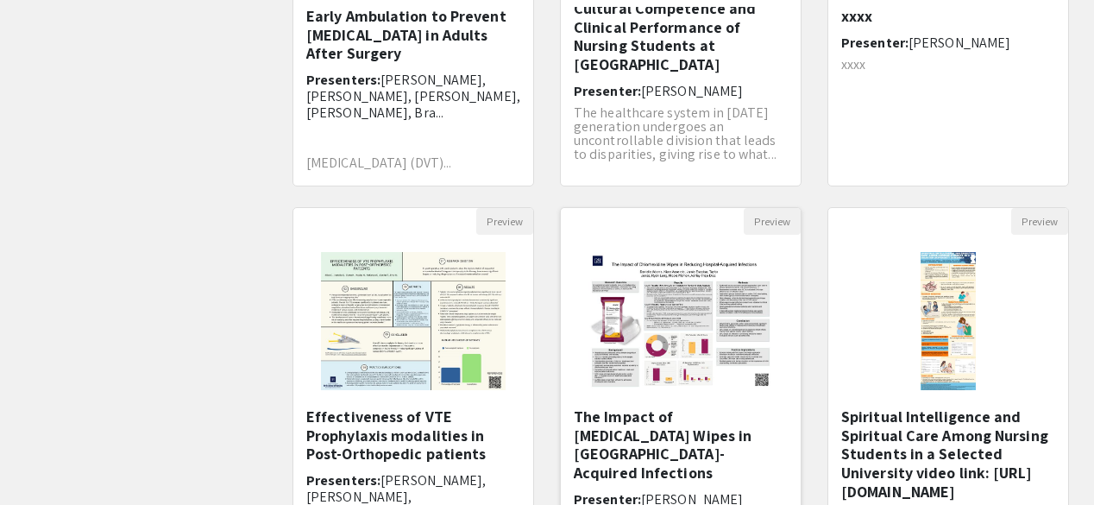
click at [718, 441] on h5 "The Impact of [MEDICAL_DATA] Wipes in [GEOGRAPHIC_DATA]-Acquired Infections​" at bounding box center [681, 444] width 214 height 74
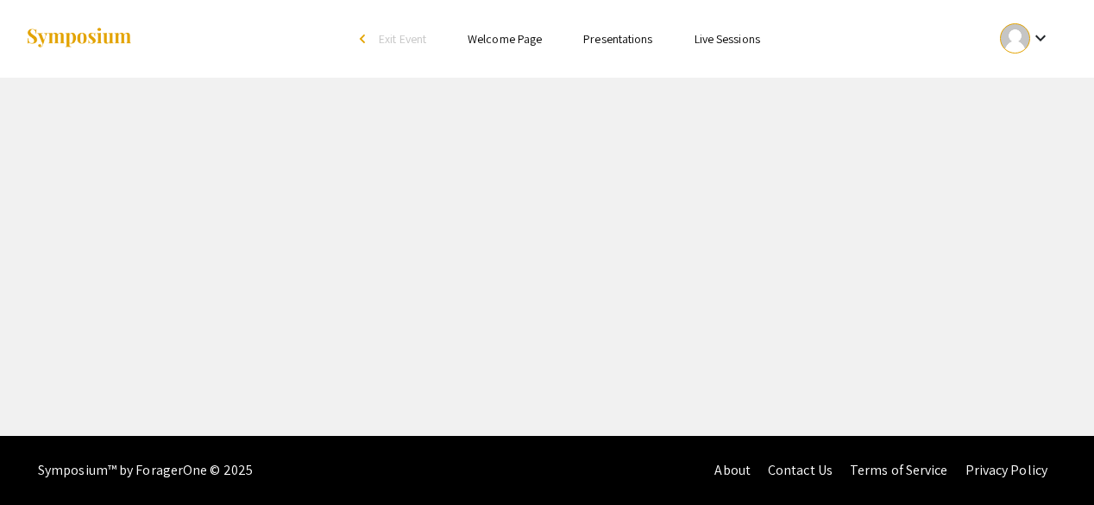
select select "custom"
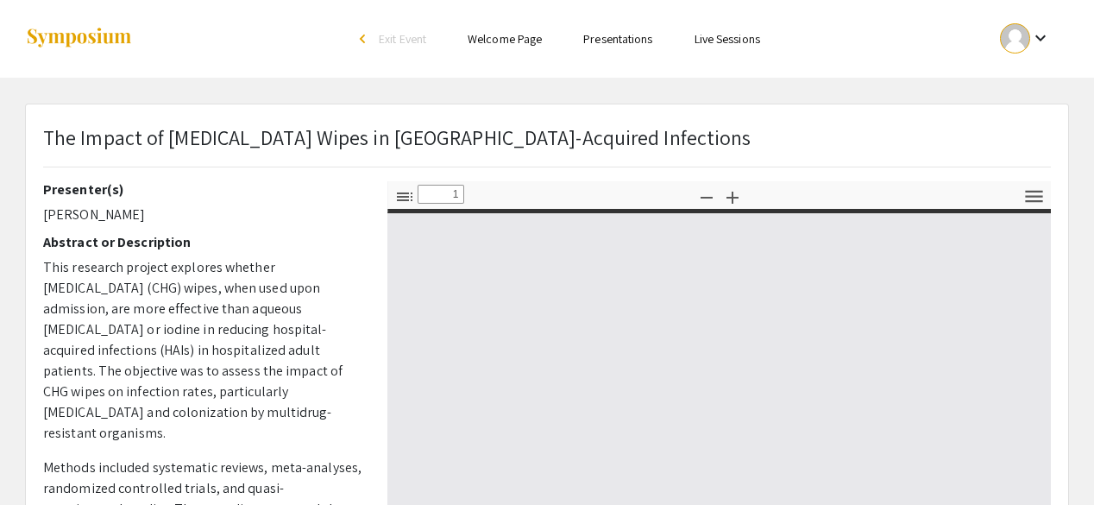
type input "0"
select select "custom"
type input "1"
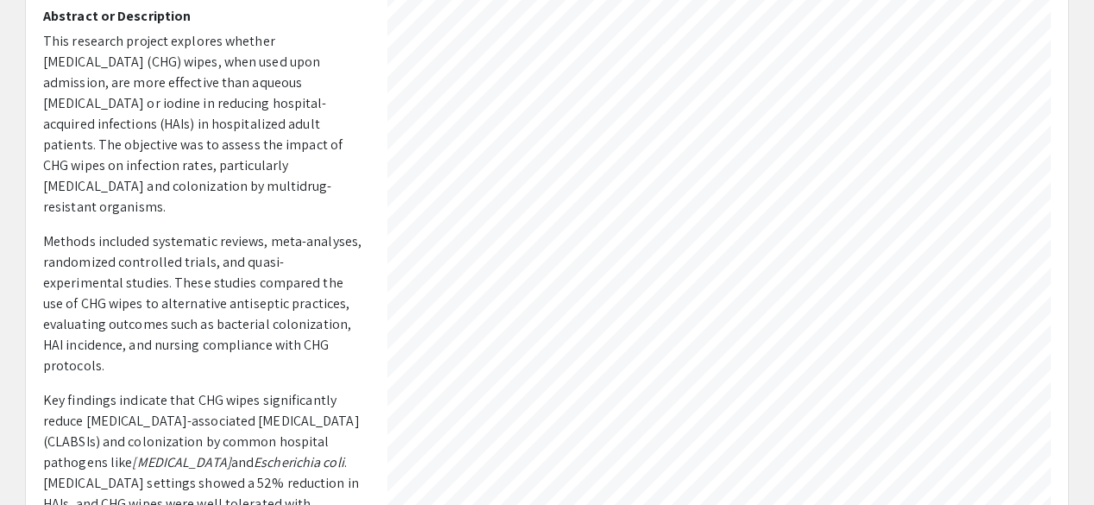
scroll to position [218, 542]
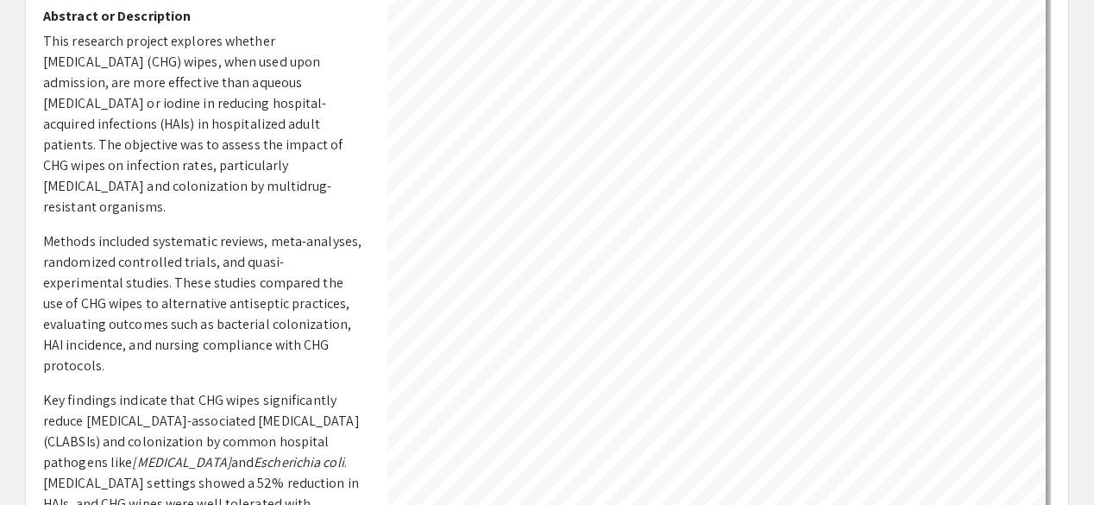
select select "custom"
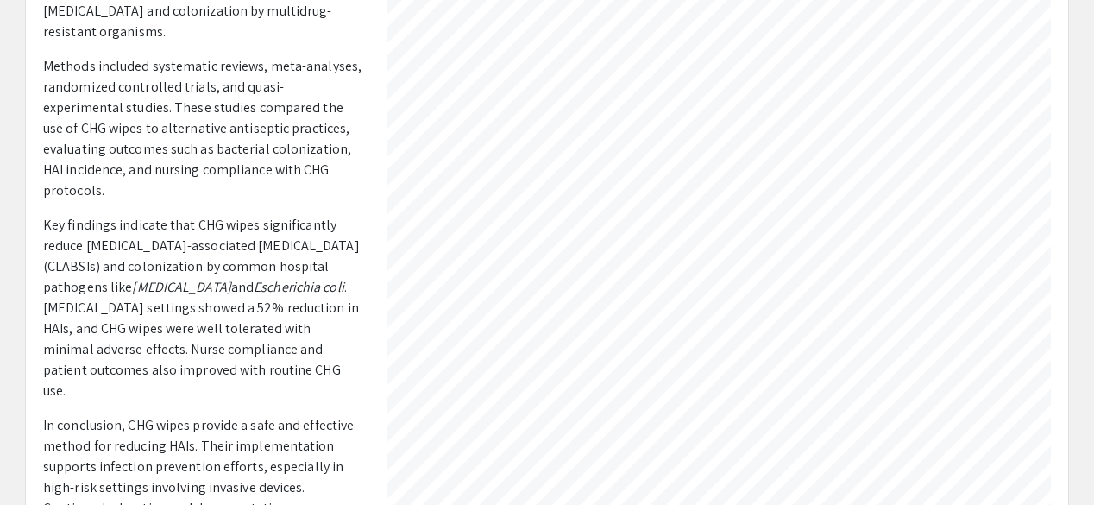
scroll to position [273, 0]
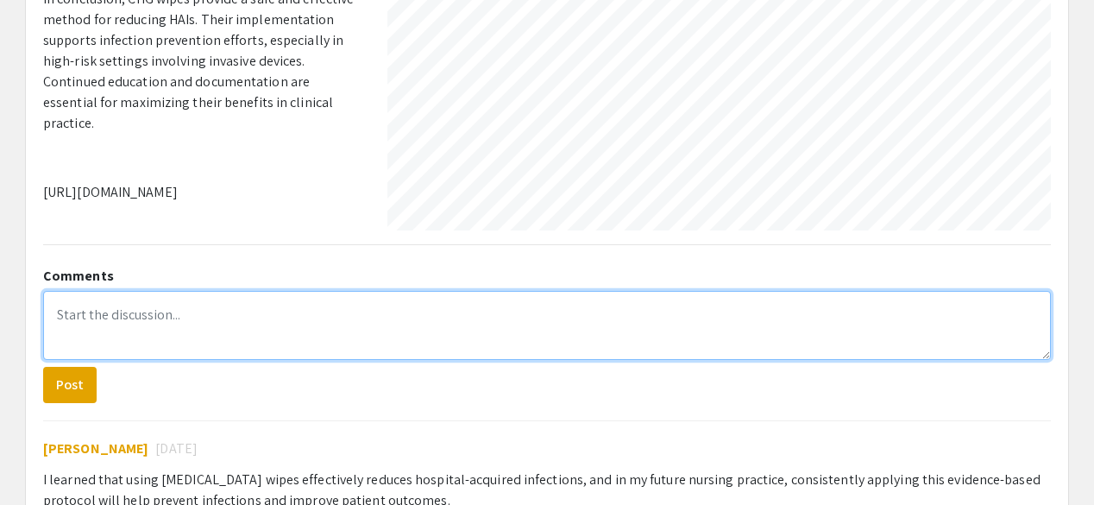
click at [270, 327] on textarea at bounding box center [546, 325] width 1007 height 69
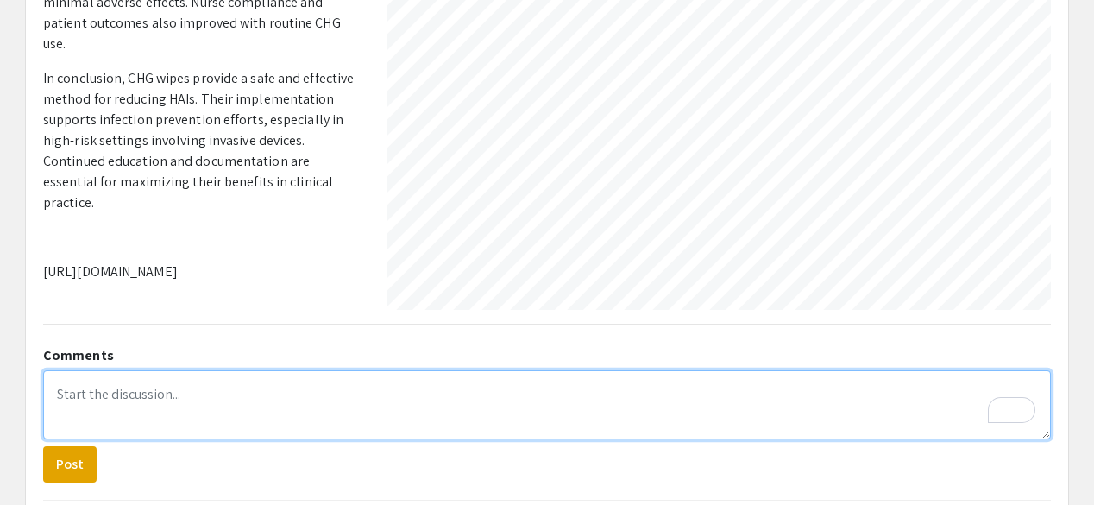
scroll to position [489, 0]
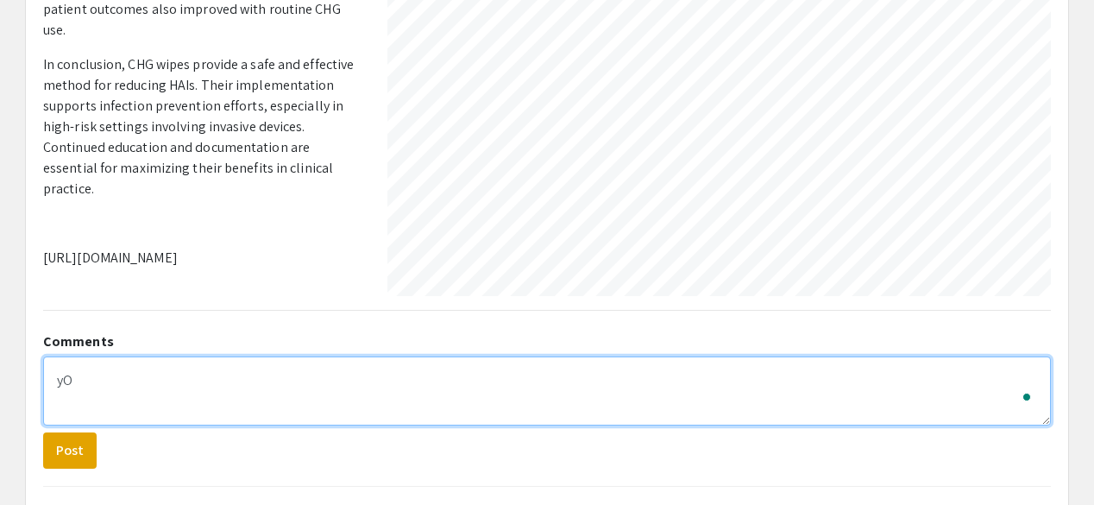
type textarea "y"
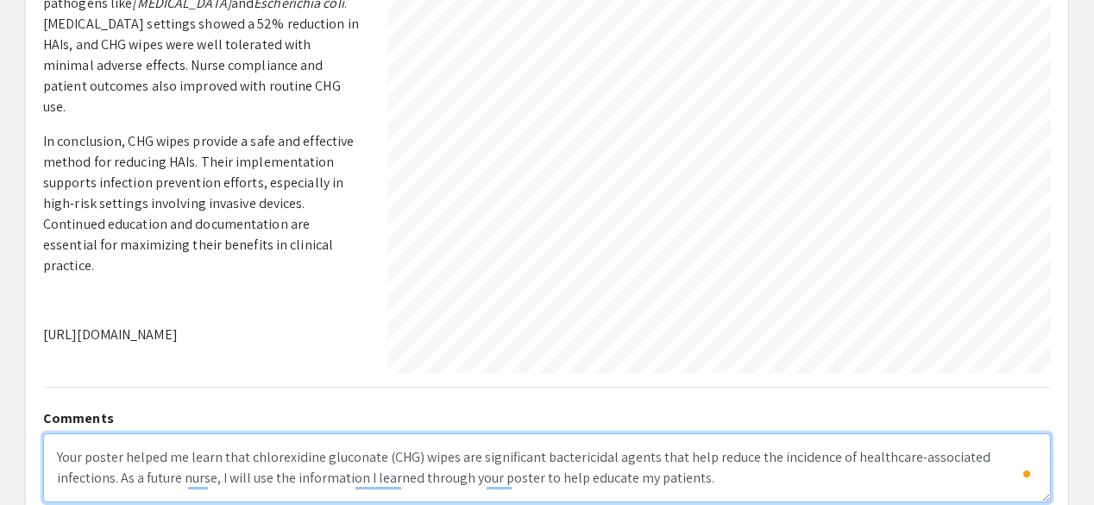
scroll to position [500, 924]
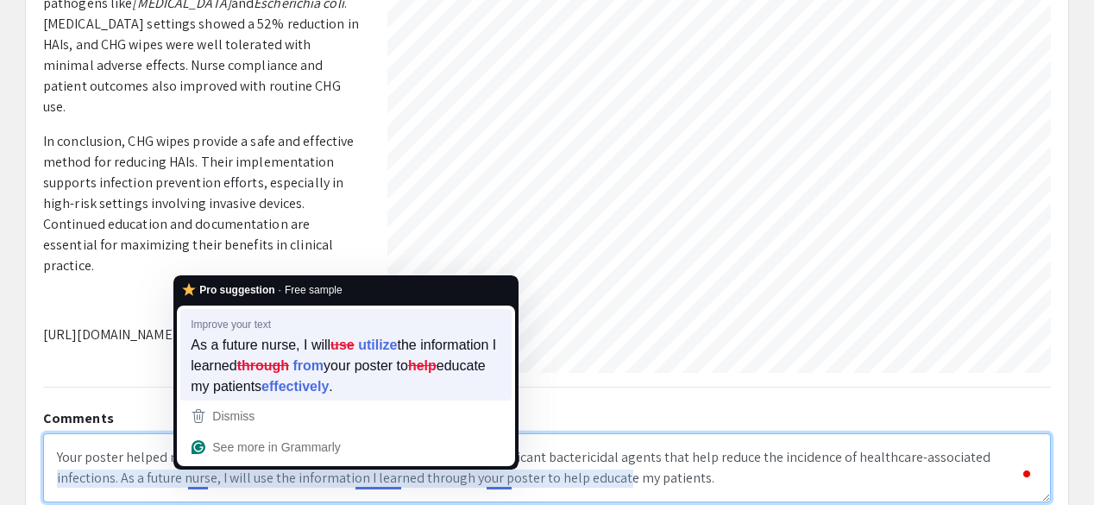
type textarea "Your poster helped me learn that chlorexidine gluconate (CHG) wipes are signifi…"
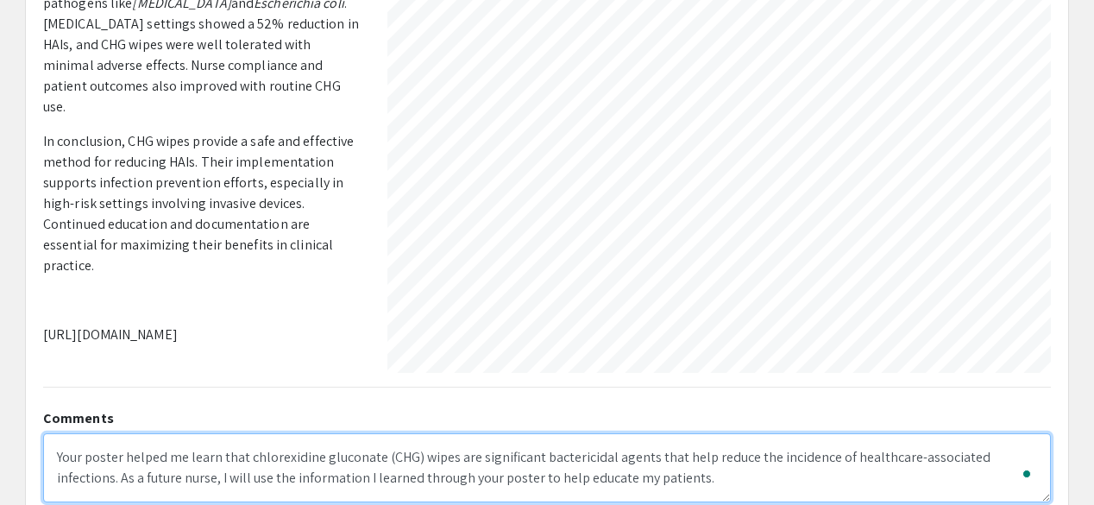
click at [525, 489] on textarea "Your poster helped me learn that chlorexidine gluconate (CHG) wipes are signifi…" at bounding box center [546, 467] width 1007 height 69
click at [702, 479] on textarea "Your poster helped me learn that chlorexidine gluconate (CHG) wipes are signifi…" at bounding box center [546, 467] width 1007 height 69
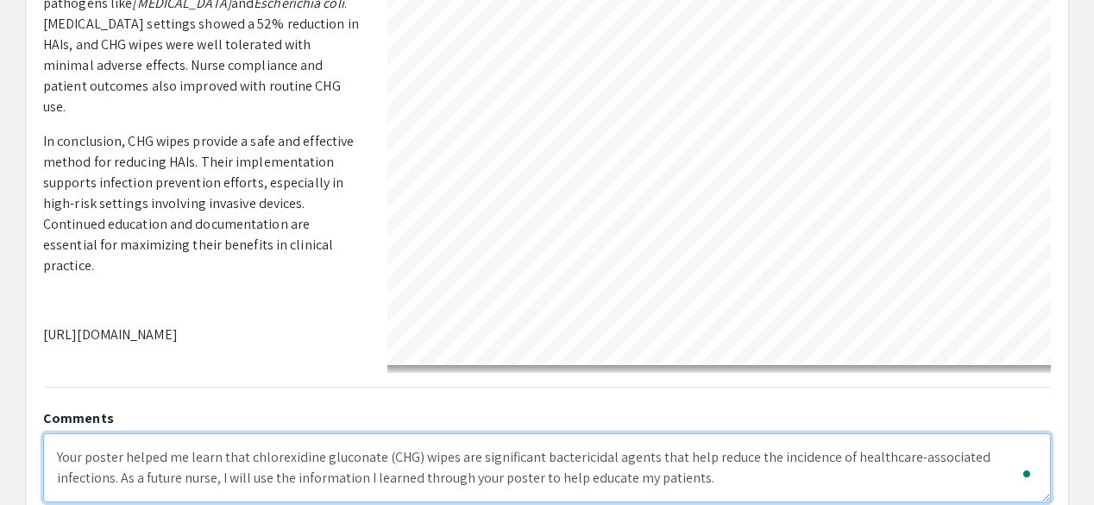
click at [312, 478] on textarea "Your poster helped me learn that chlorexidine gluconate (CHG) wipes are signifi…" at bounding box center [546, 467] width 1007 height 69
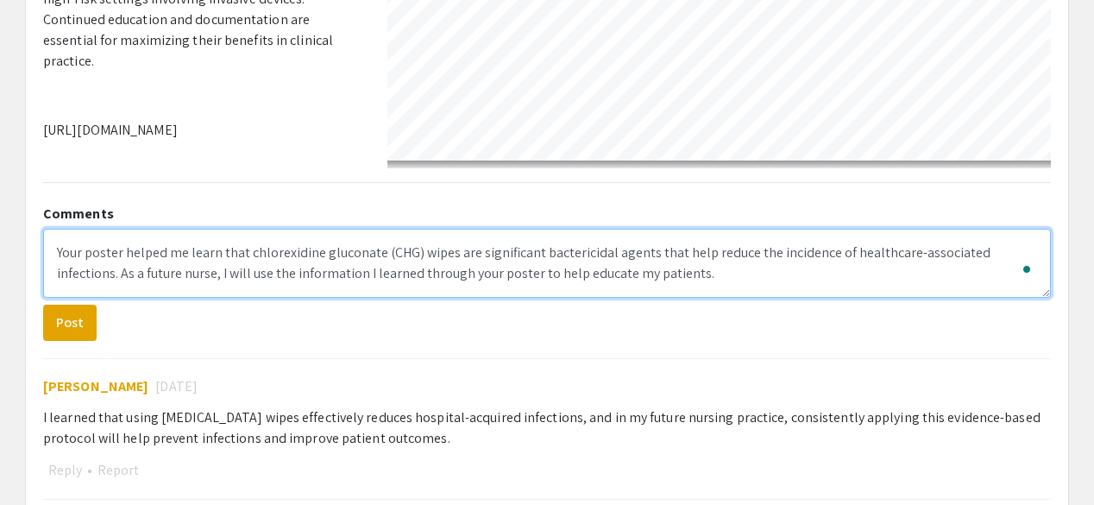
scroll to position [614, 0]
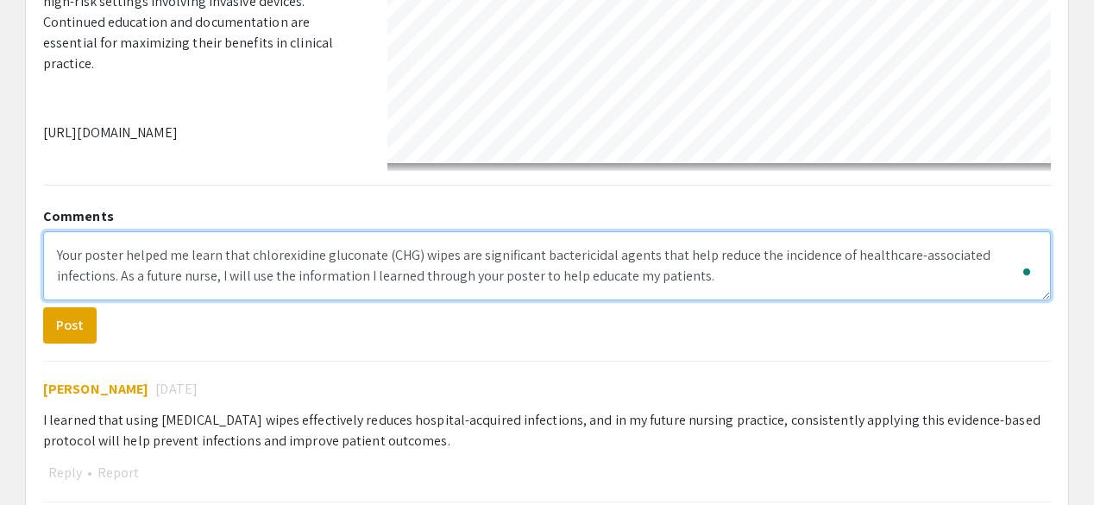
click at [871, 244] on textarea "Your poster helped me learn that chlorexidine gluconate (CHG) wipes are signifi…" at bounding box center [546, 265] width 1007 height 69
click at [516, 284] on textarea "Your poster helped me learn that chlorexidine gluconate (CHG) wipes are signifi…" at bounding box center [546, 265] width 1007 height 69
click at [551, 284] on textarea "Your poster helped me learn that chlorexidine gluconate (CHG) wipes are signifi…" at bounding box center [546, 265] width 1007 height 69
click at [640, 284] on textarea "Your poster helped me learn that chlorexidine gluconate (CHG) wipes are signifi…" at bounding box center [546, 265] width 1007 height 69
click at [435, 267] on textarea "Your poster helped me learn that chlorexidine gluconate (CHG) wipes are signifi…" at bounding box center [546, 265] width 1007 height 69
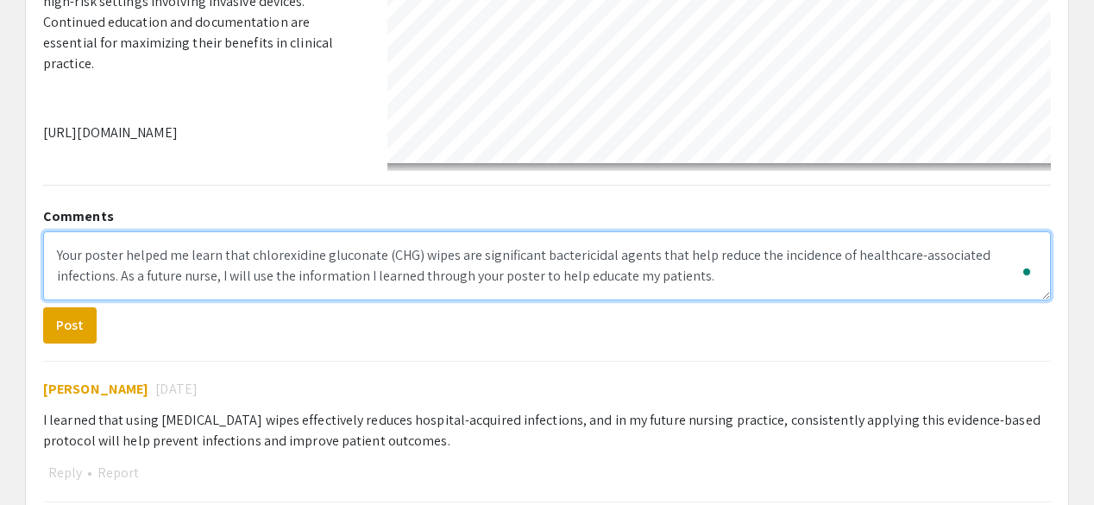
click at [505, 277] on textarea "Your poster helped me learn that chlorexidine gluconate (CHG) wipes are signifi…" at bounding box center [546, 265] width 1007 height 69
click at [593, 282] on textarea "Your poster helped me learn that chlorexidine gluconate (CHG) wipes are signifi…" at bounding box center [546, 265] width 1007 height 69
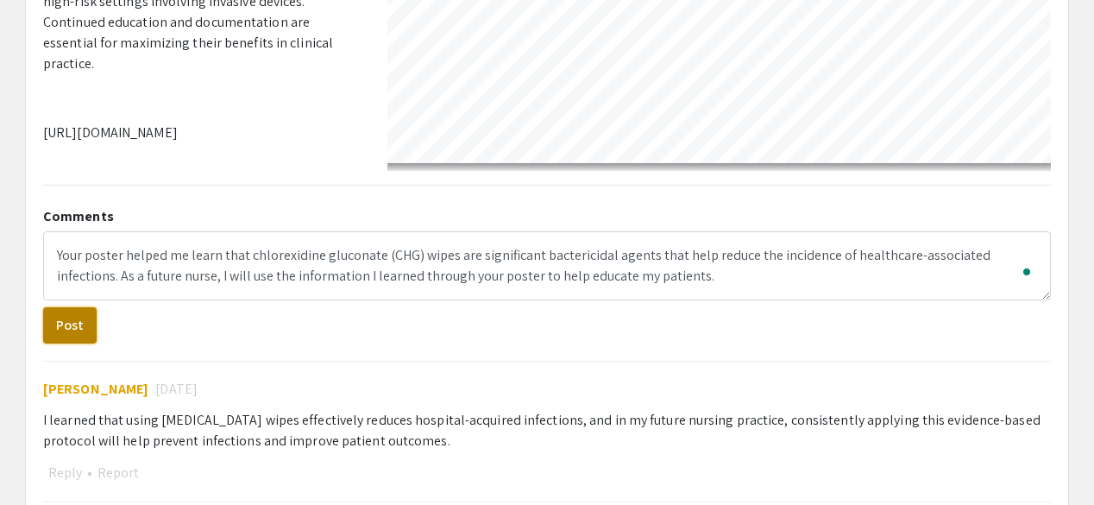
click at [78, 328] on button "Post" at bounding box center [69, 325] width 53 height 36
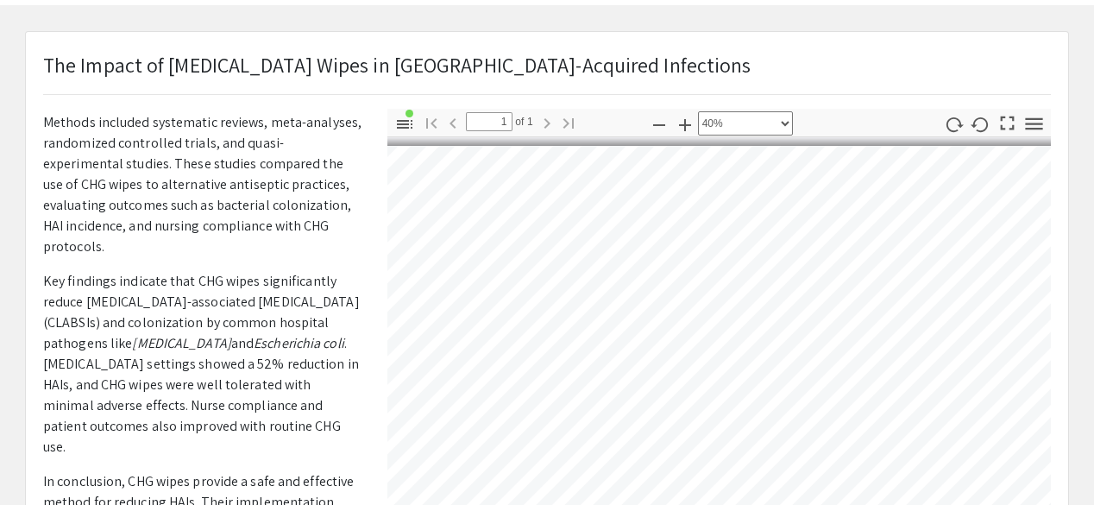
scroll to position [0, 0]
